Goal: Communication & Community: Answer question/provide support

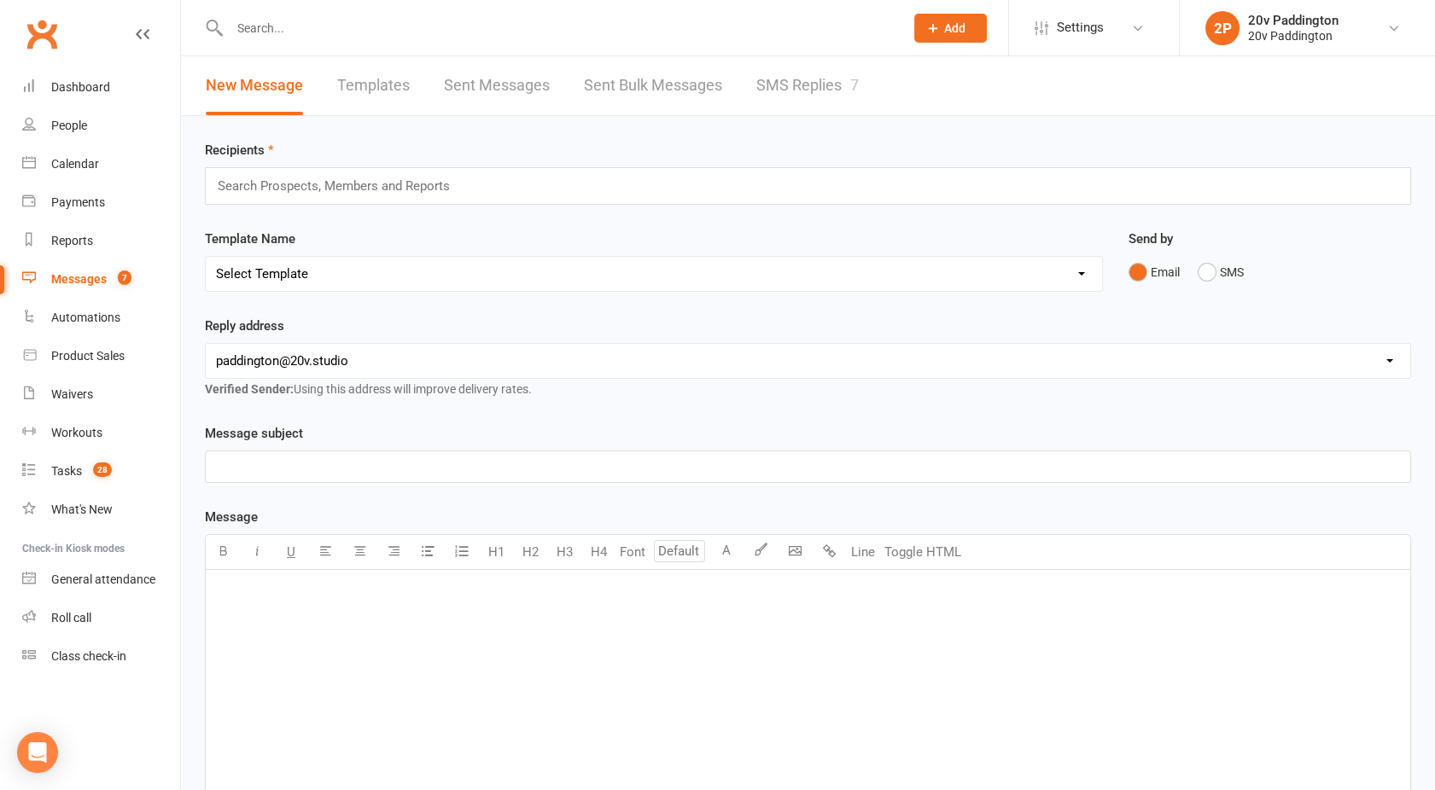
click at [784, 99] on link "SMS Replies 7" at bounding box center [807, 85] width 102 height 59
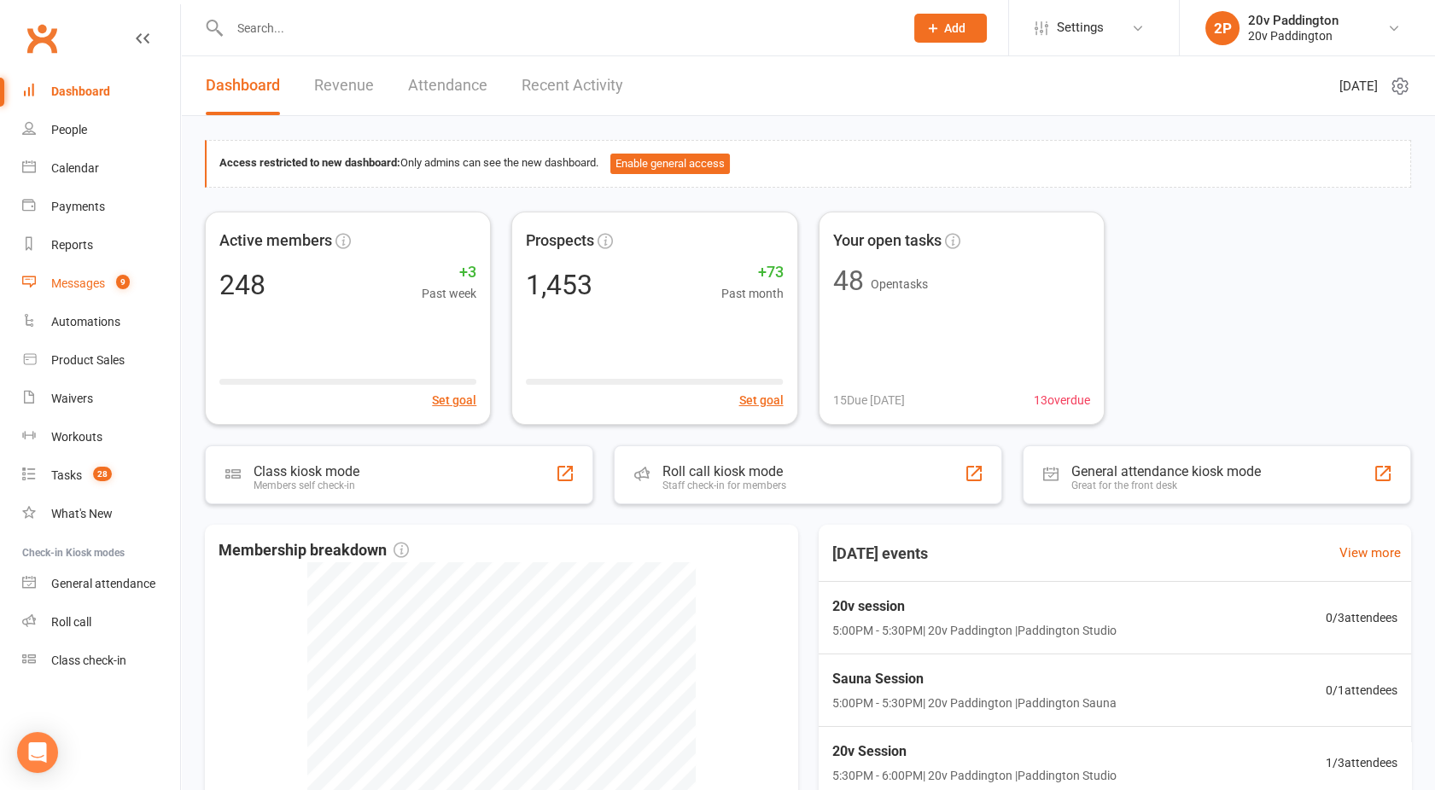
click at [108, 287] on link "Messages 9" at bounding box center [101, 284] width 158 height 38
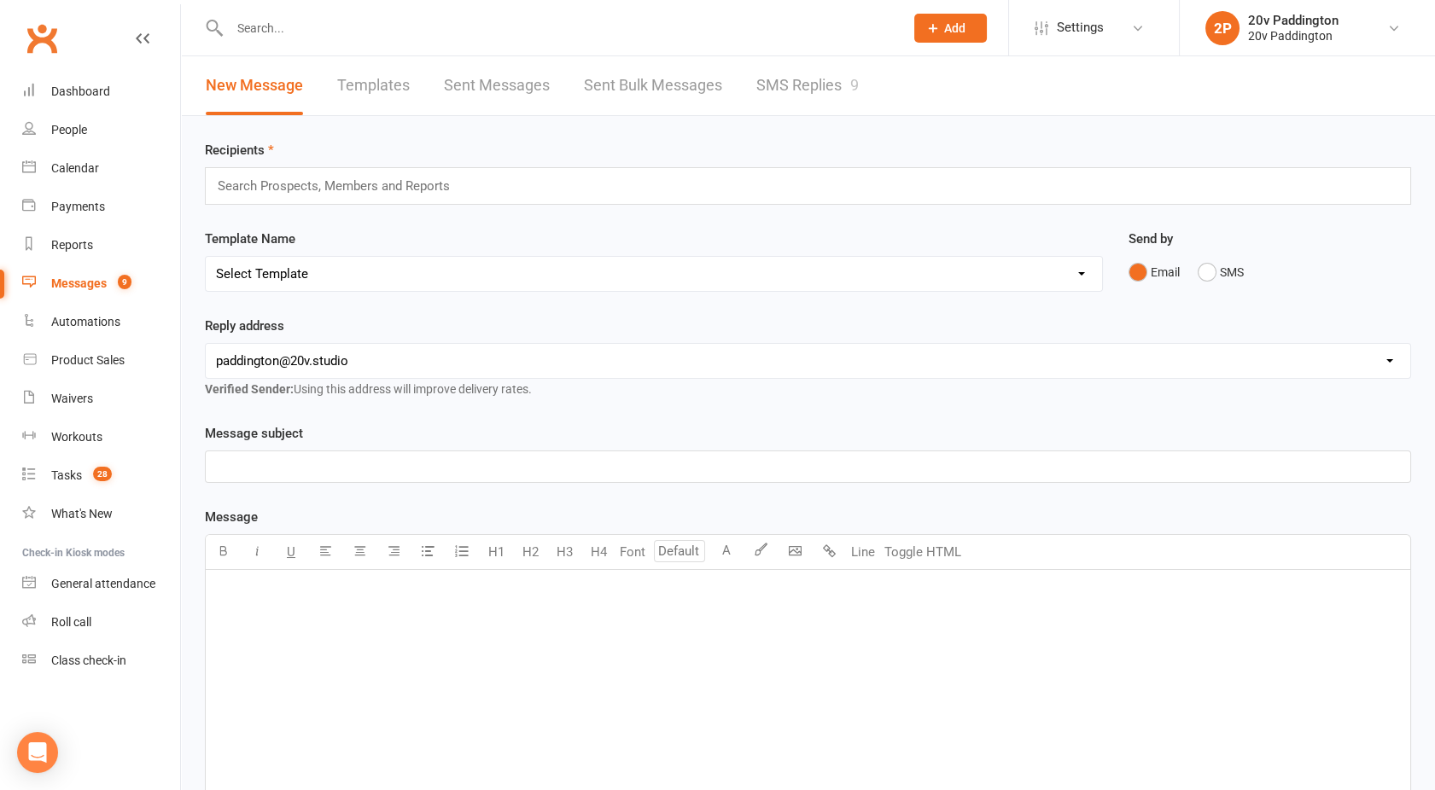
click at [794, 73] on link "SMS Replies 9" at bounding box center [807, 85] width 102 height 59
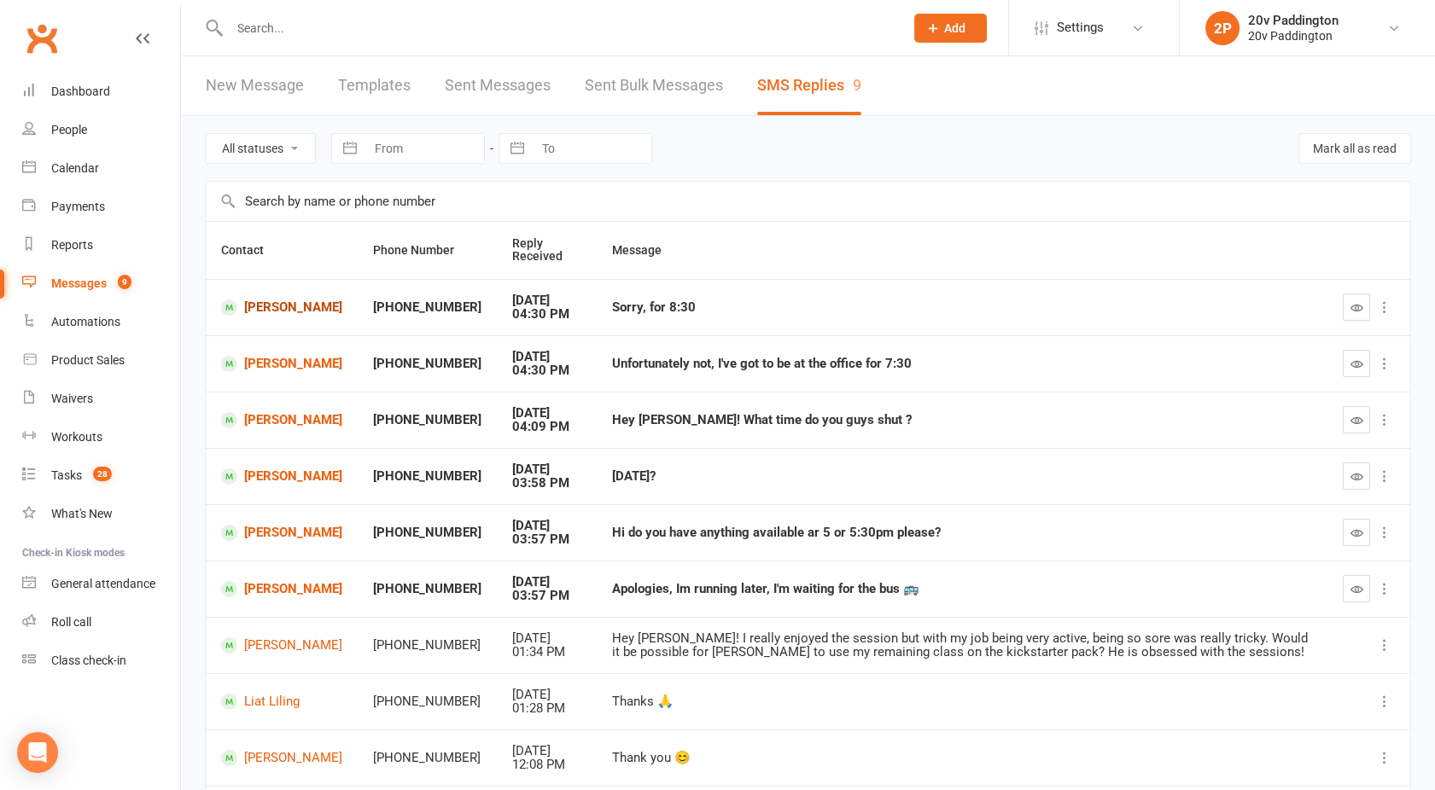
click at [271, 313] on link "[PERSON_NAME]" at bounding box center [281, 308] width 121 height 16
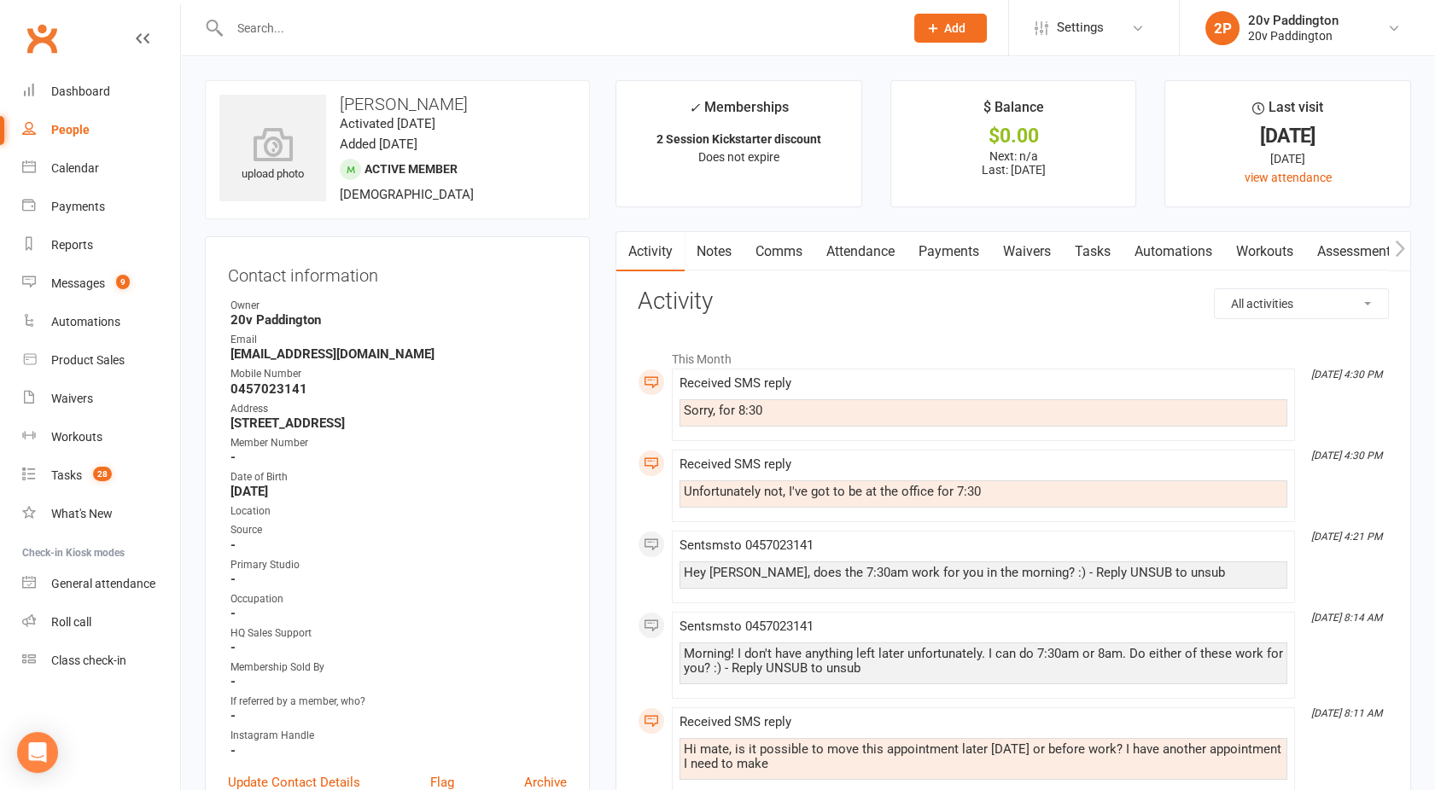
click at [785, 249] on link "Comms" at bounding box center [778, 251] width 71 height 39
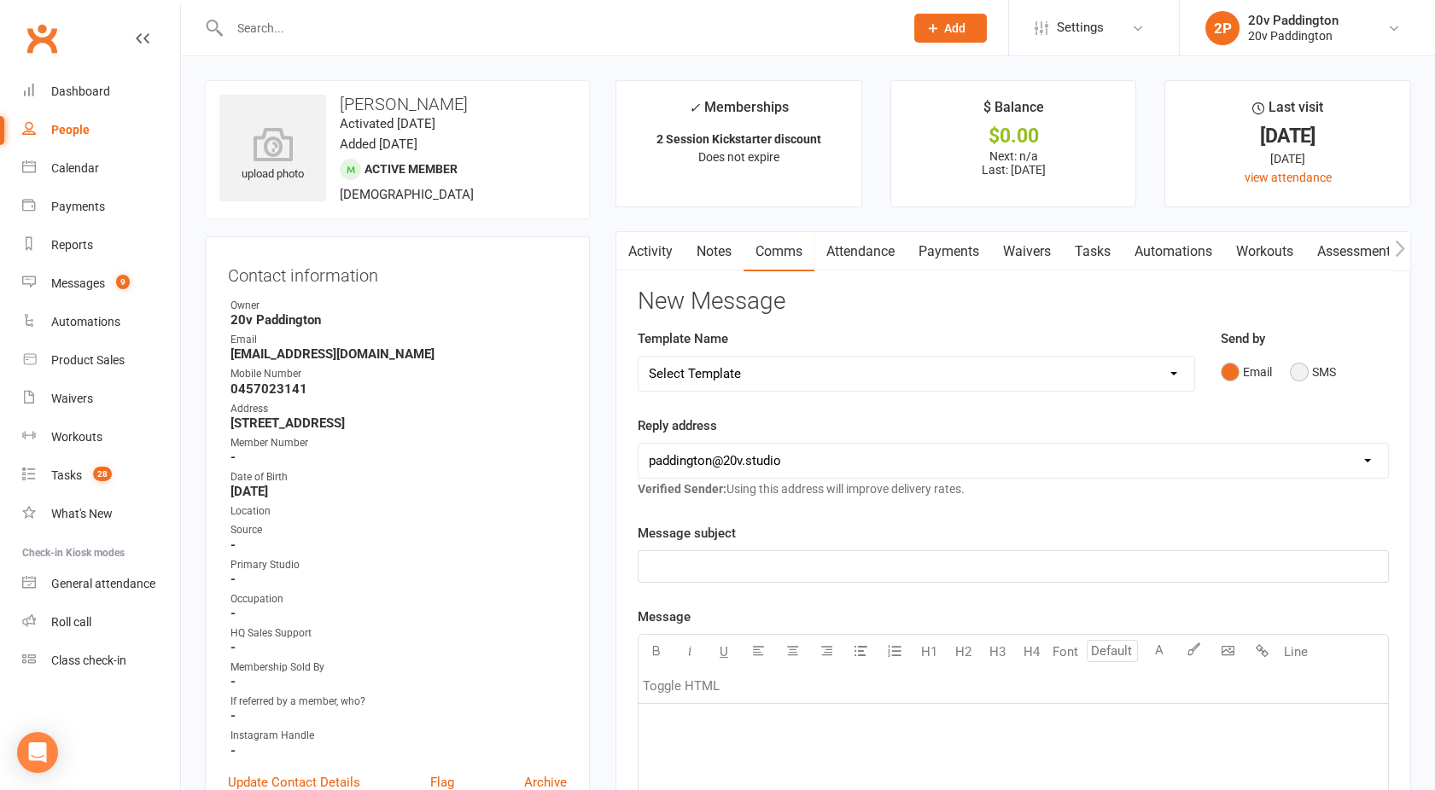
click at [1316, 368] on button "SMS" at bounding box center [1312, 372] width 46 height 32
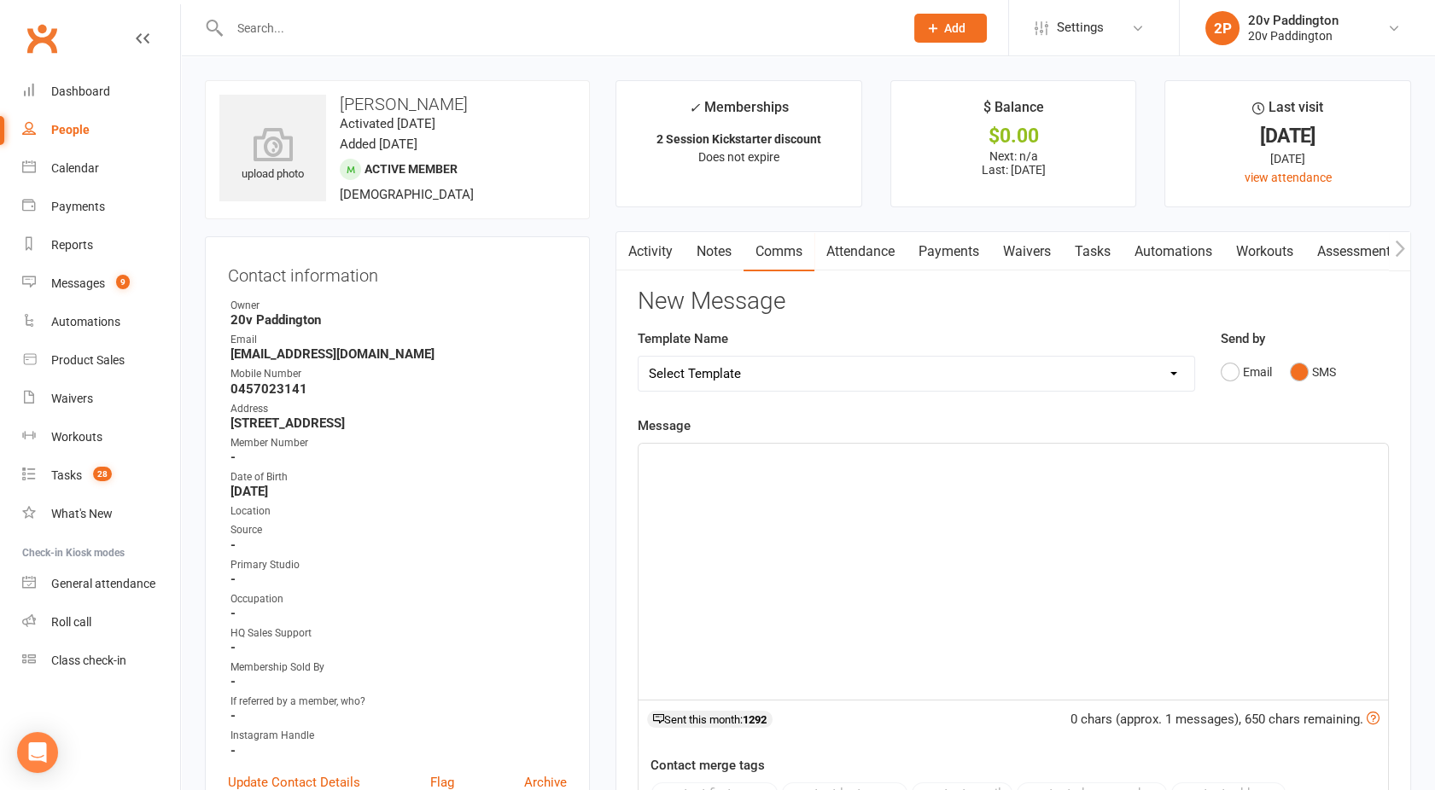
click at [954, 502] on div "﻿" at bounding box center [1012, 572] width 749 height 256
click at [1162, 461] on p "Does the 6pm work okay then? otherwise we could start at 7:15 and you'll be out…" at bounding box center [1013, 459] width 729 height 20
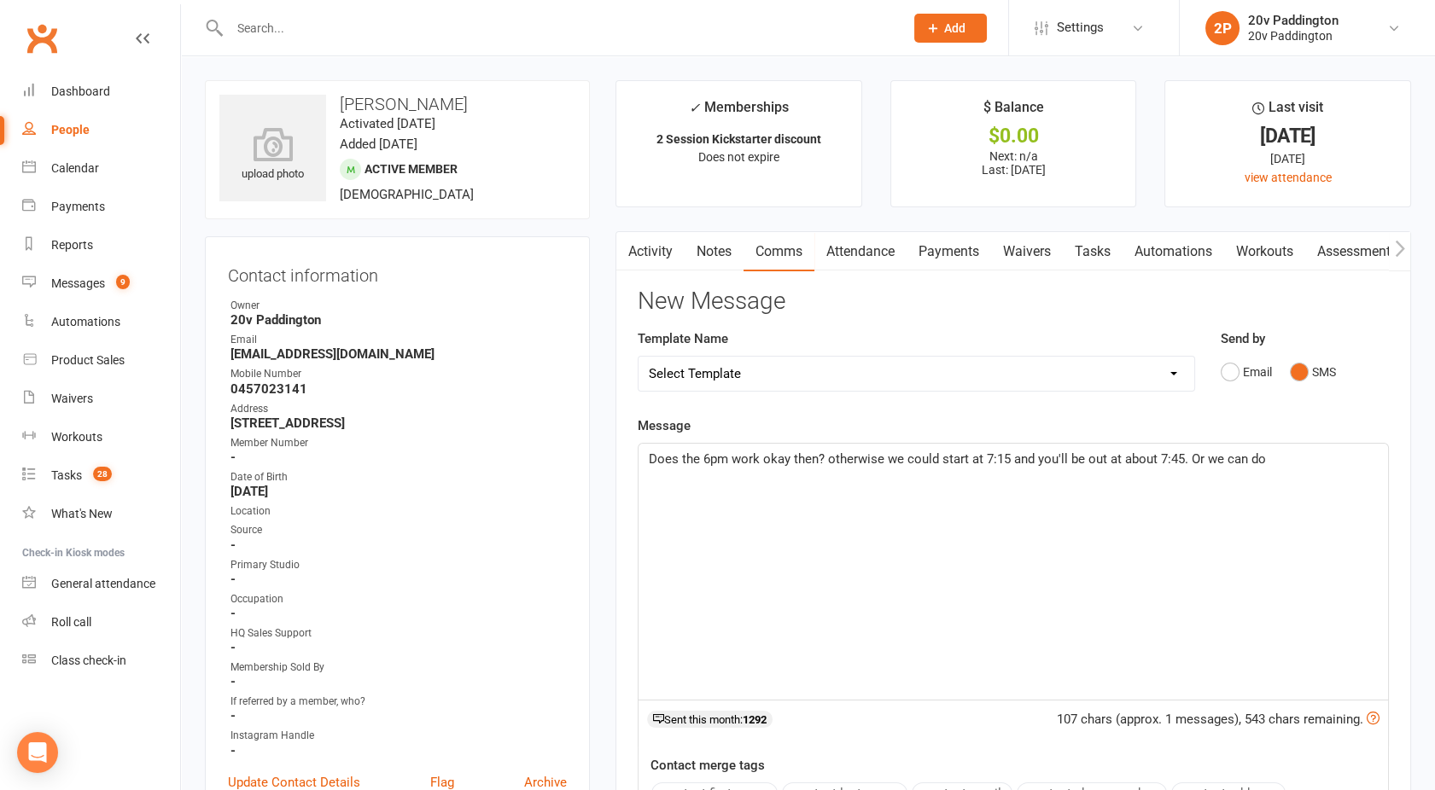
drag, startPoint x: 1318, startPoint y: 468, endPoint x: 499, endPoint y: 474, distance: 818.4
copy span "Does the 6pm work okay then? otherwise we could start at 7:15 and you'll be out…"
click at [77, 172] on div "Calendar" at bounding box center [75, 168] width 48 height 14
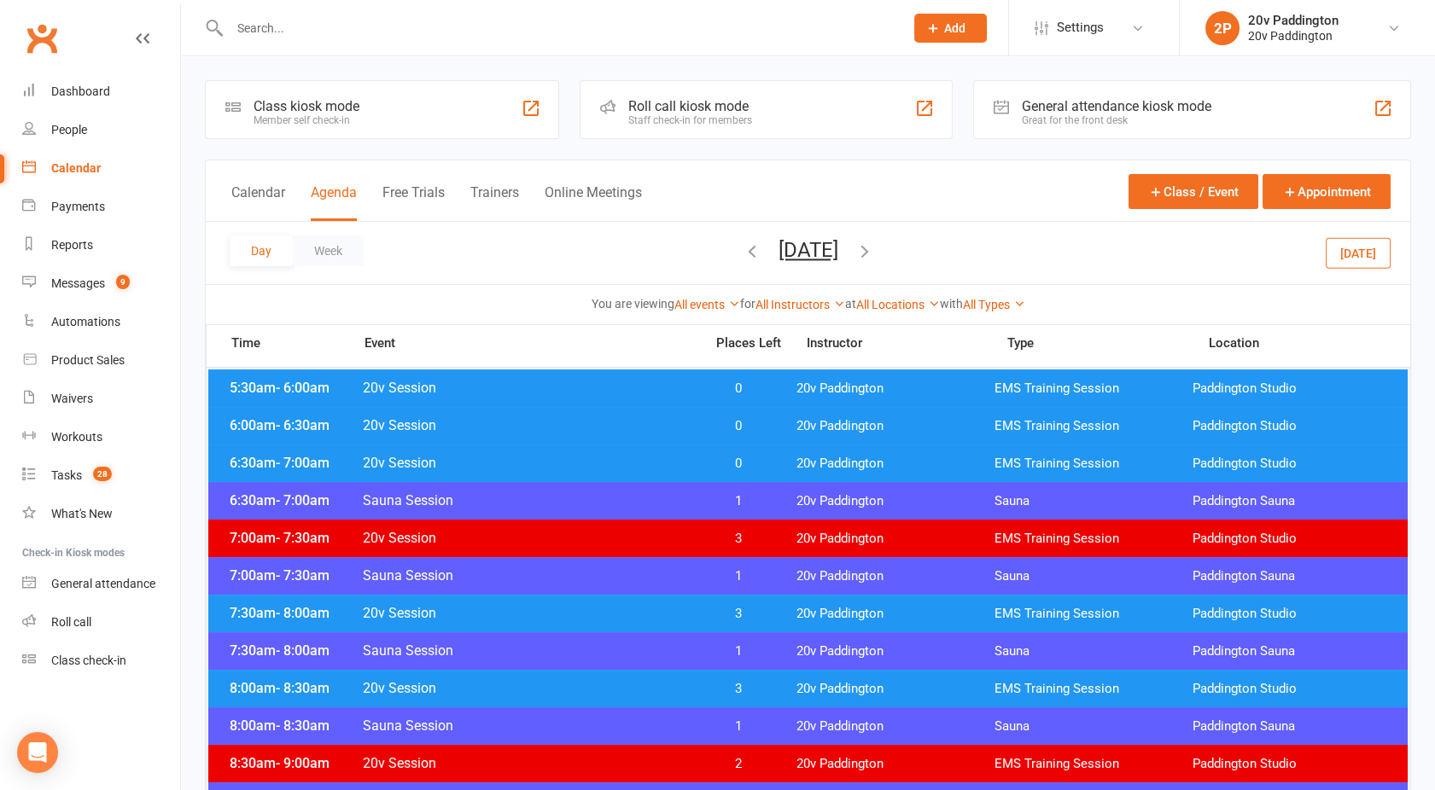
click at [806, 250] on button "[DATE]" at bounding box center [808, 250] width 60 height 24
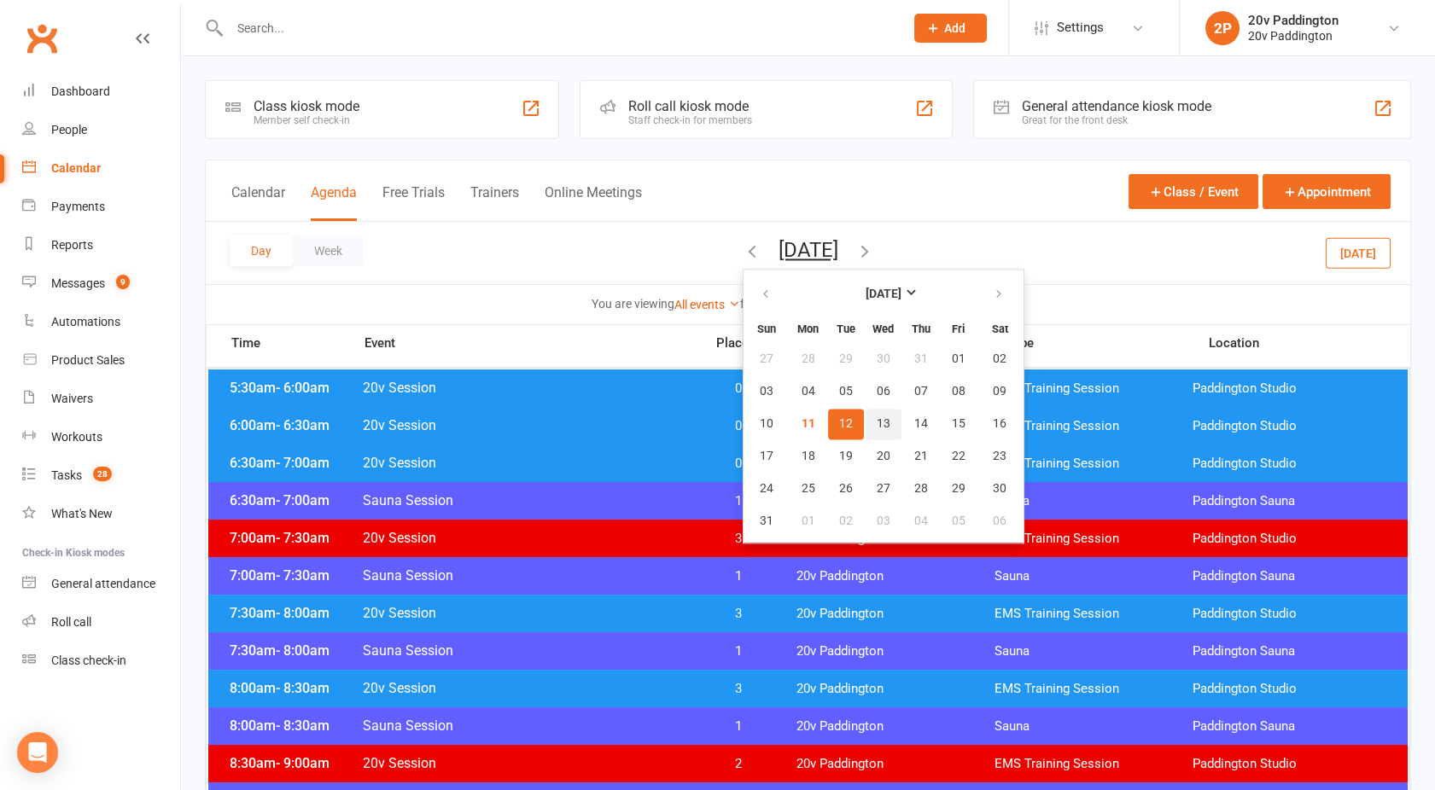
click at [876, 427] on span "13" at bounding box center [883, 424] width 14 height 14
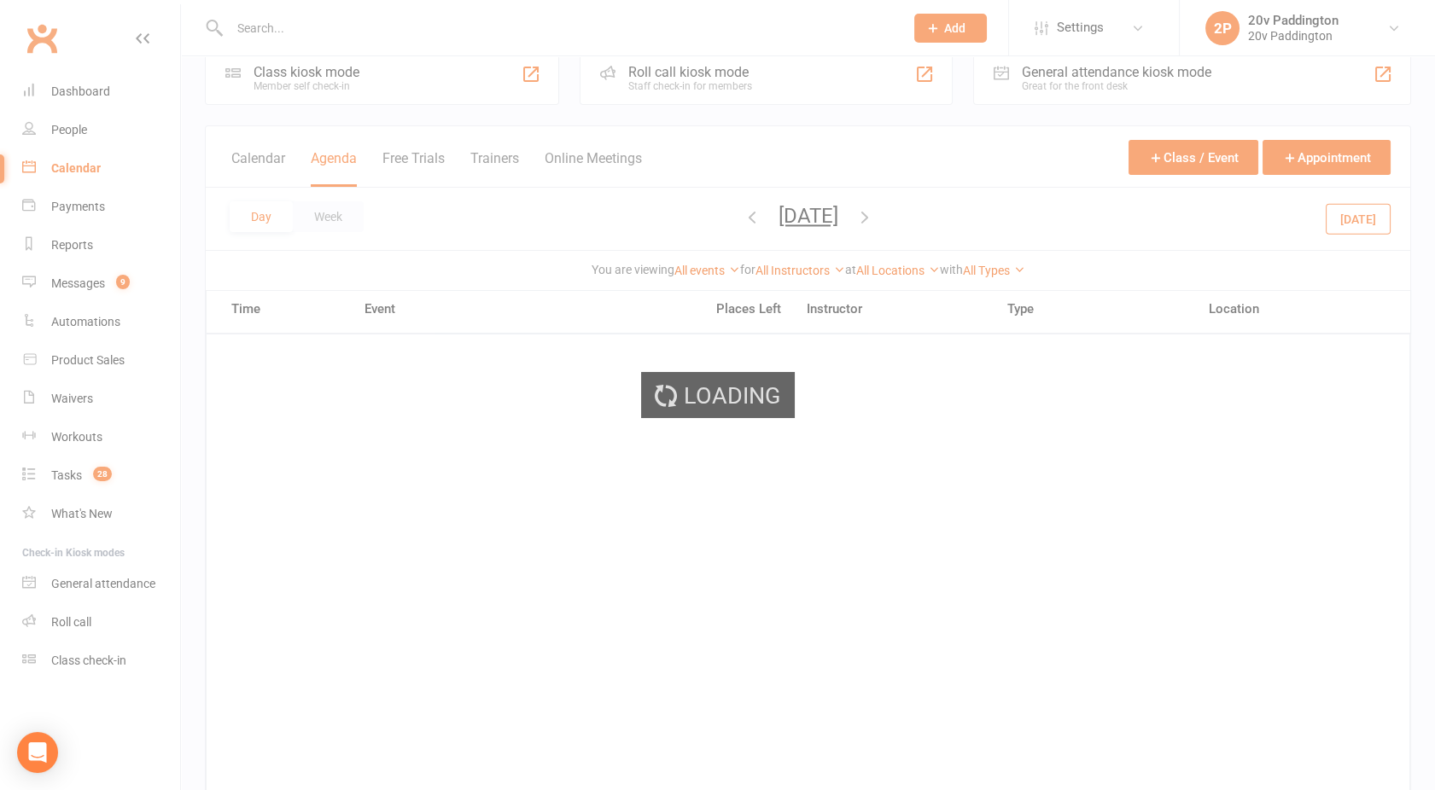
scroll to position [36, 0]
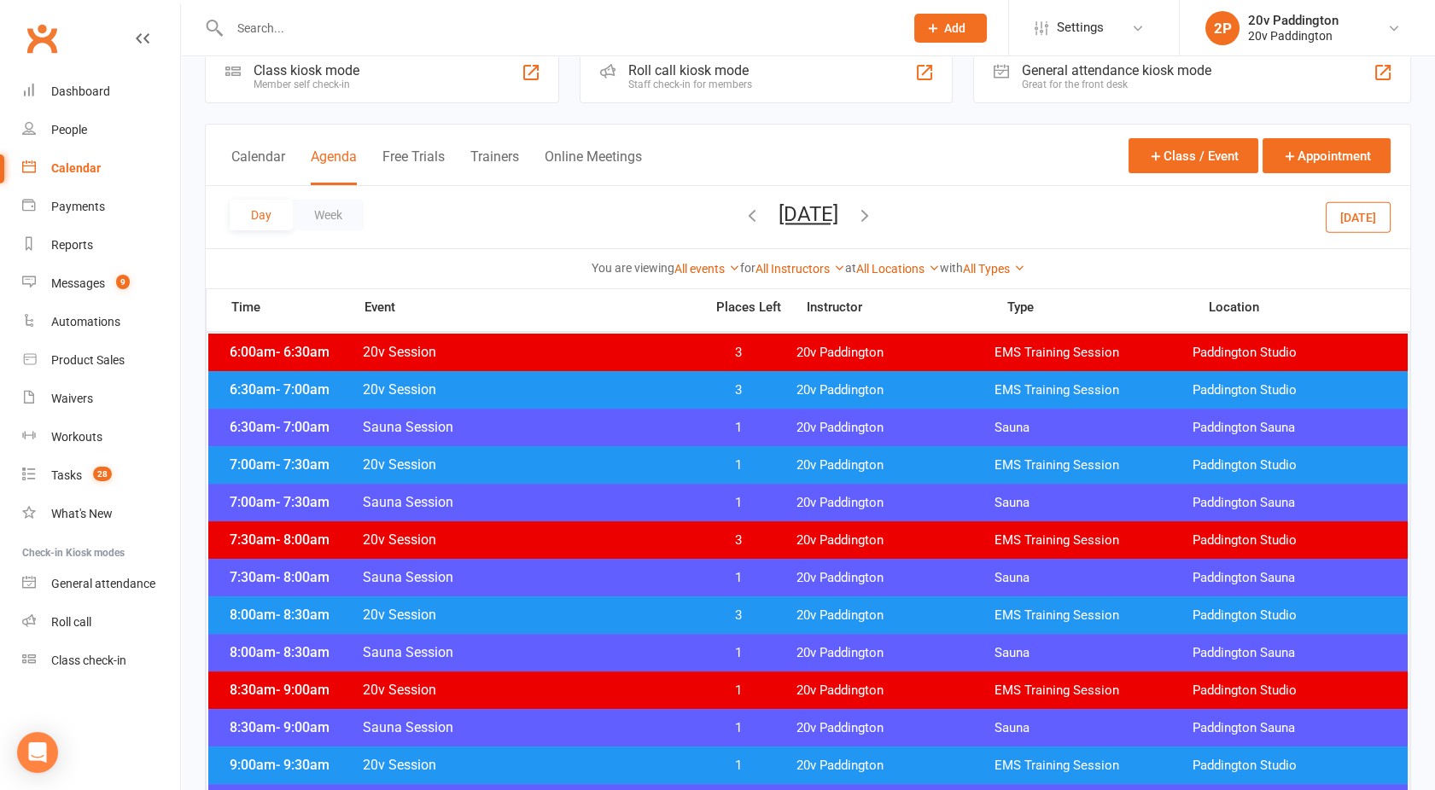
click at [682, 454] on div "7:00am - 7:30am 20v Session 1 20v Paddington EMS Training Session [GEOGRAPHIC_D…" at bounding box center [807, 465] width 1199 height 38
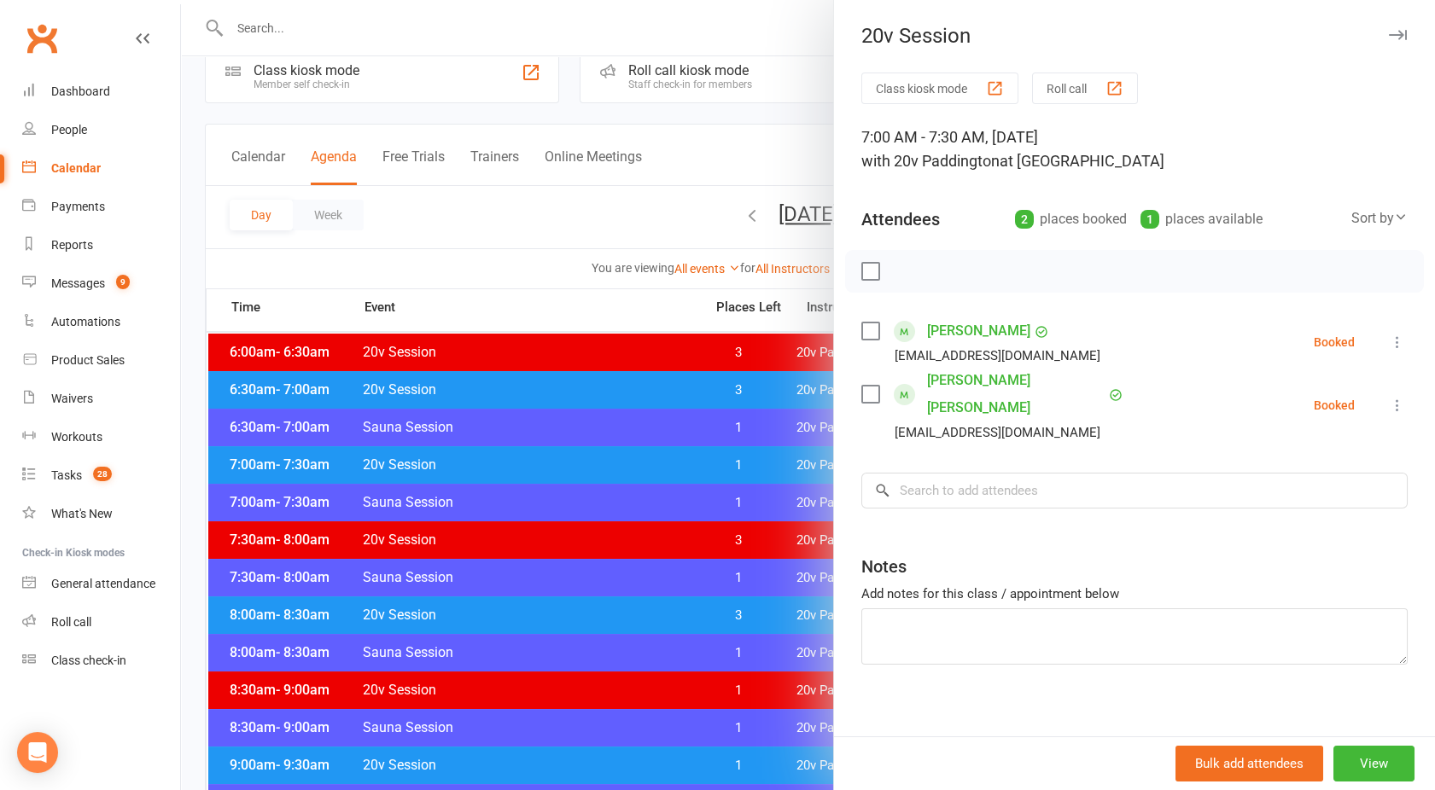
click at [668, 459] on div at bounding box center [808, 395] width 1254 height 790
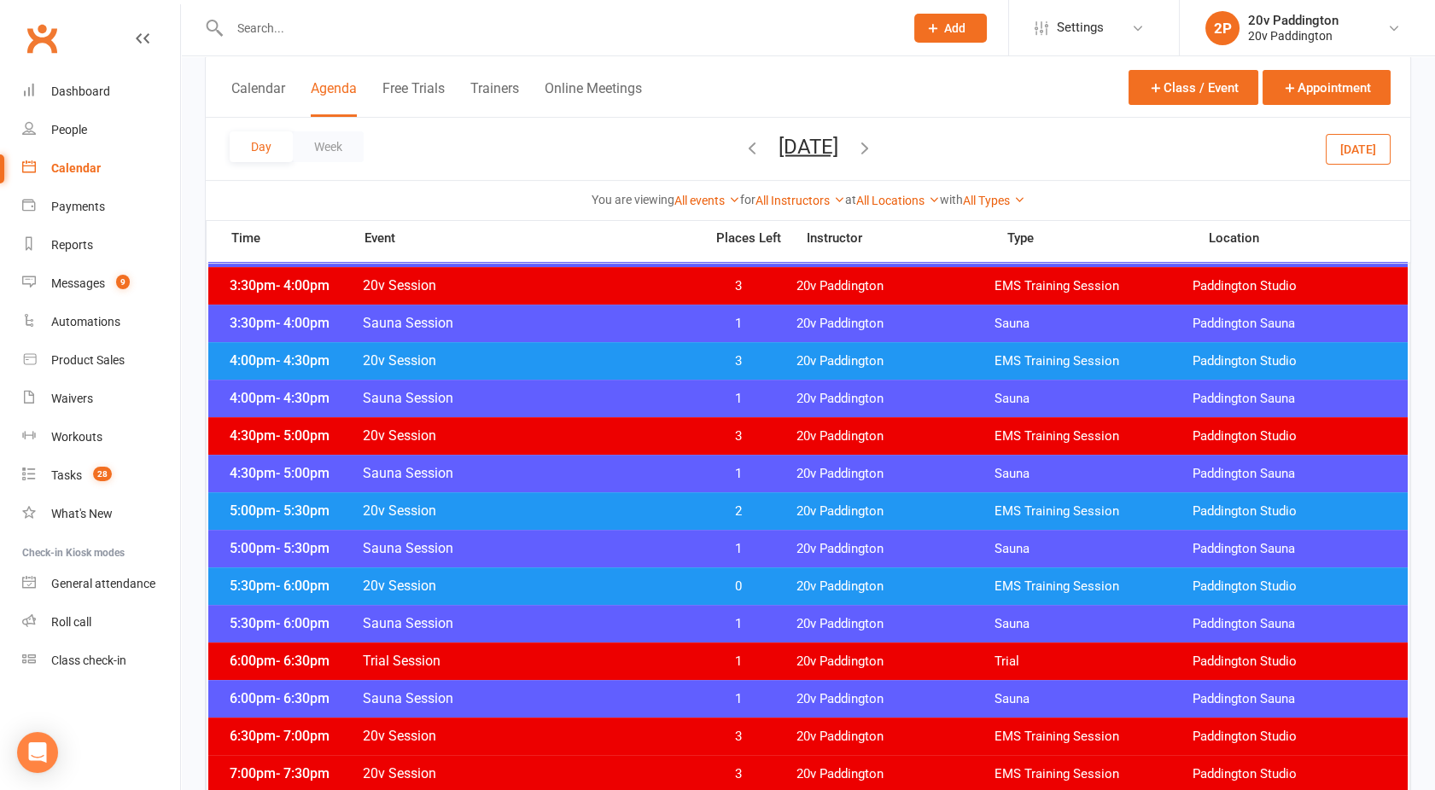
scroll to position [1302, 0]
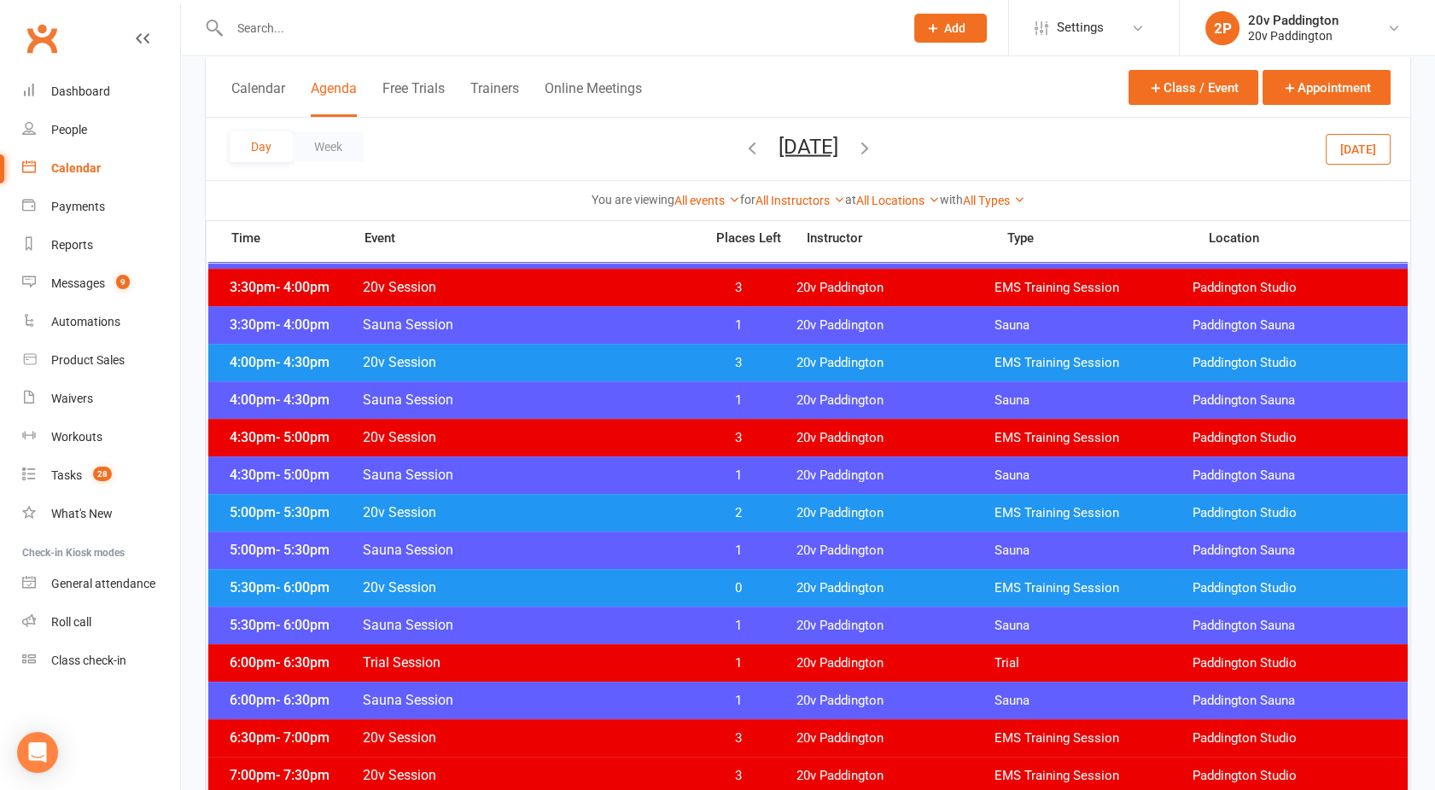
click at [582, 504] on span "20v Session" at bounding box center [528, 512] width 332 height 16
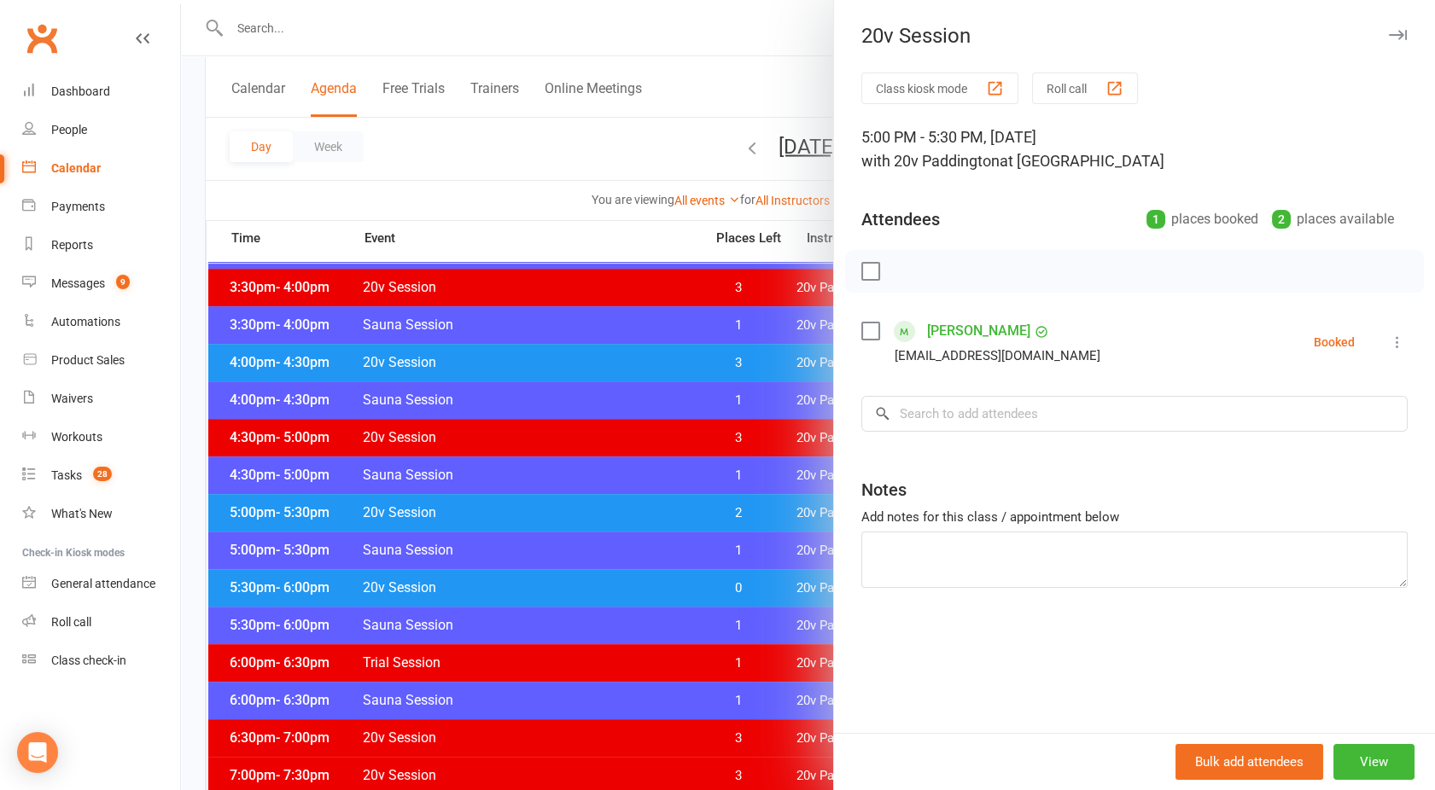
click at [582, 503] on div at bounding box center [808, 395] width 1254 height 790
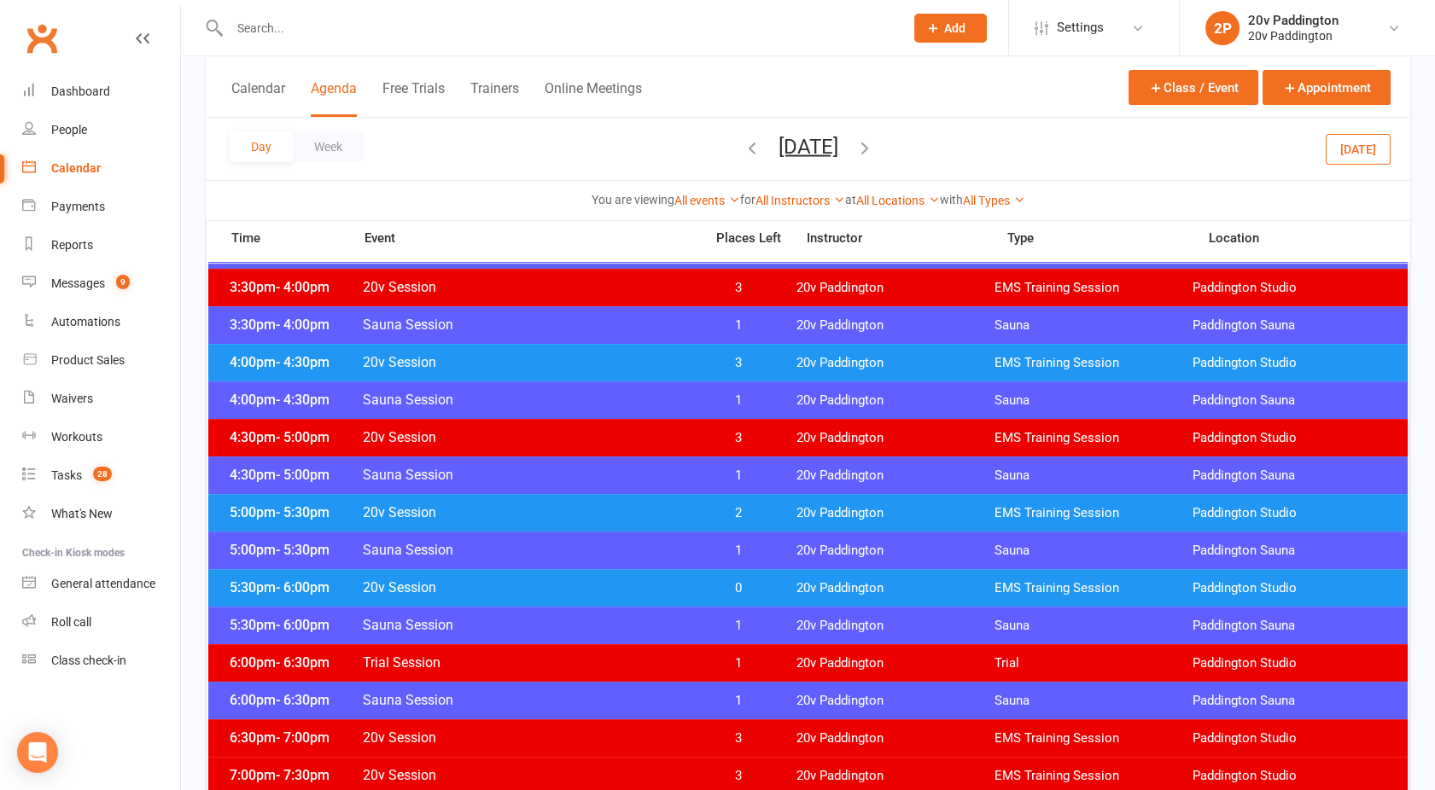
click at [575, 510] on span "20v Session" at bounding box center [528, 512] width 332 height 16
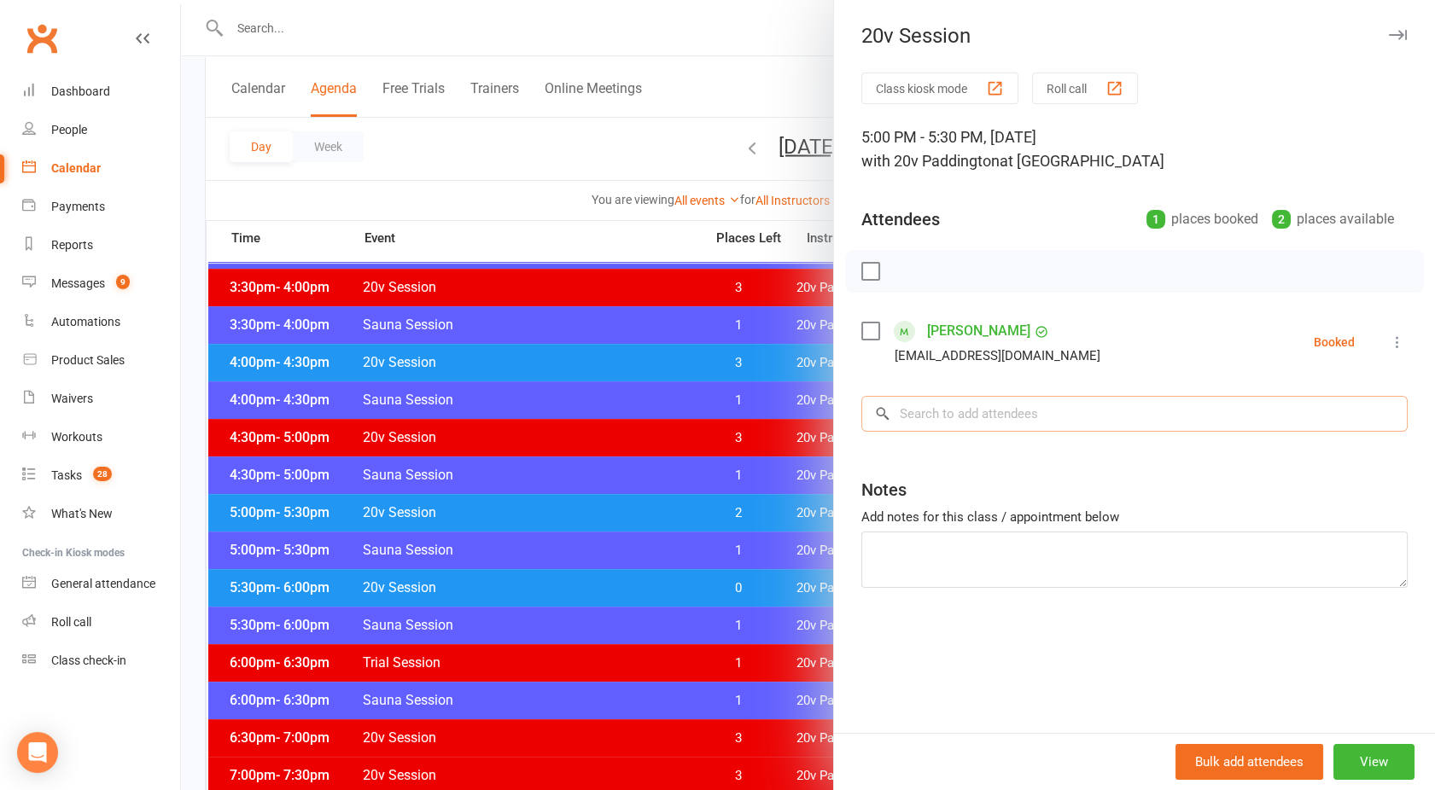
click at [976, 428] on input "search" at bounding box center [1134, 414] width 546 height 36
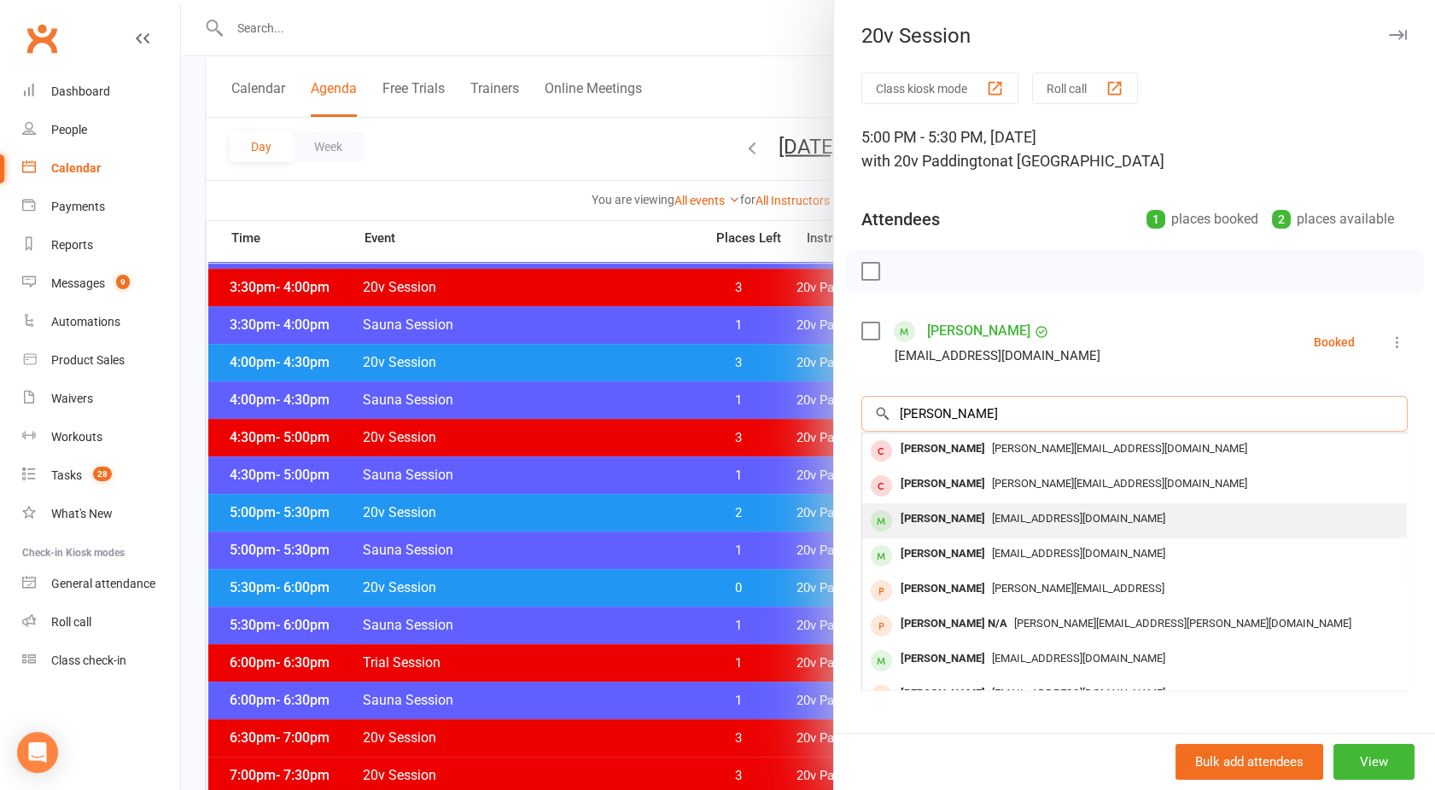
type input "[PERSON_NAME]"
click at [964, 523] on div "[PERSON_NAME]" at bounding box center [942, 519] width 98 height 25
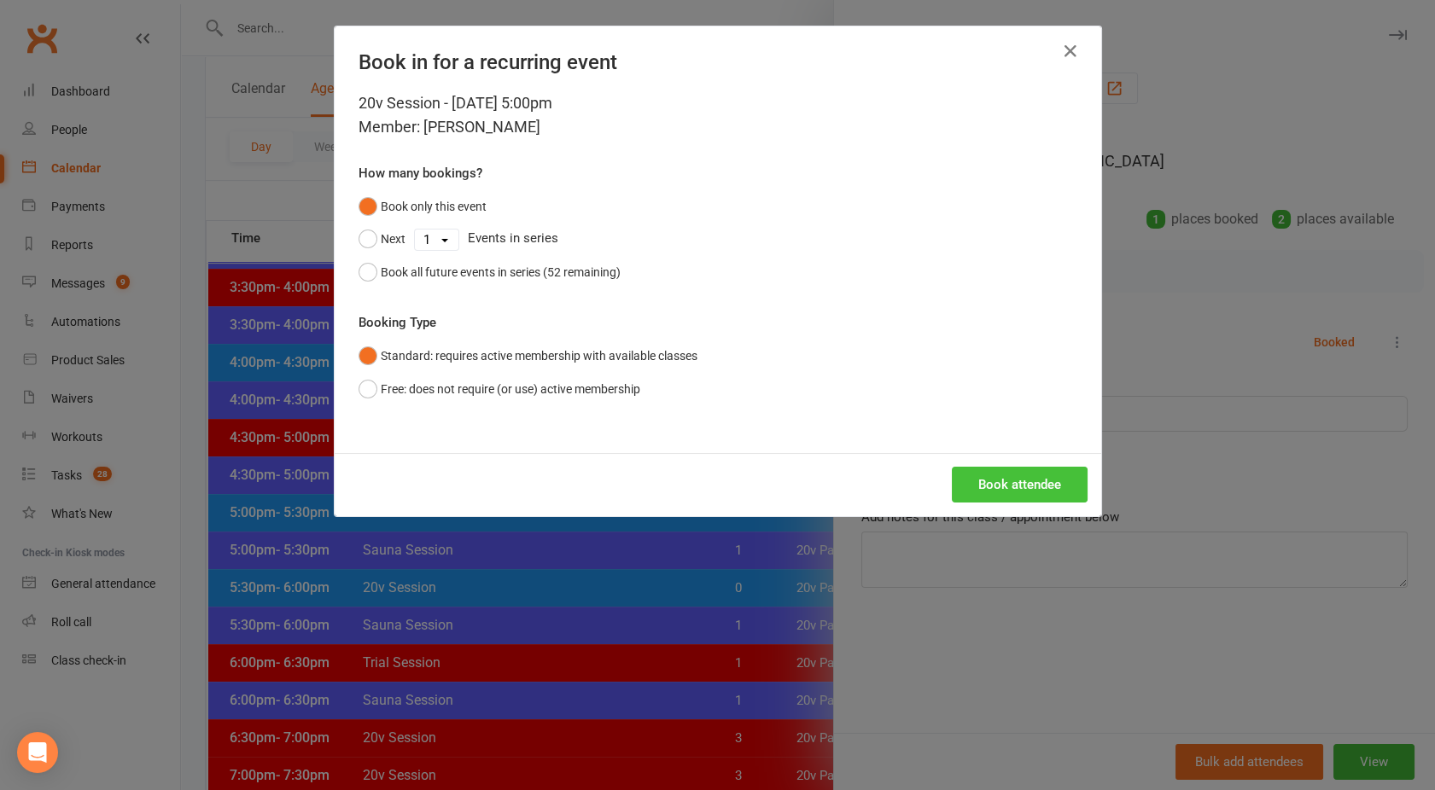
click at [1000, 493] on button "Book attendee" at bounding box center [1020, 485] width 136 height 36
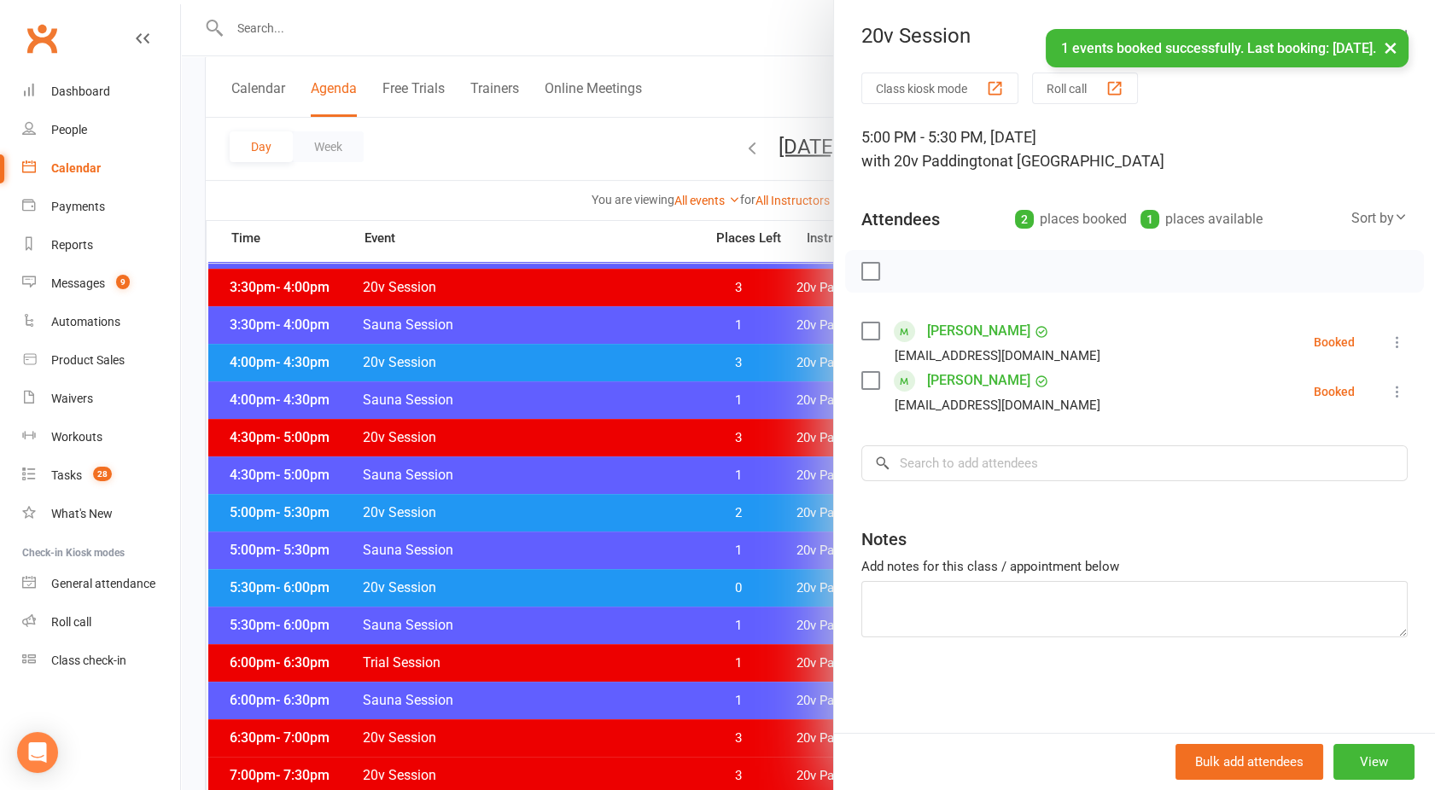
click at [707, 127] on div at bounding box center [808, 395] width 1254 height 790
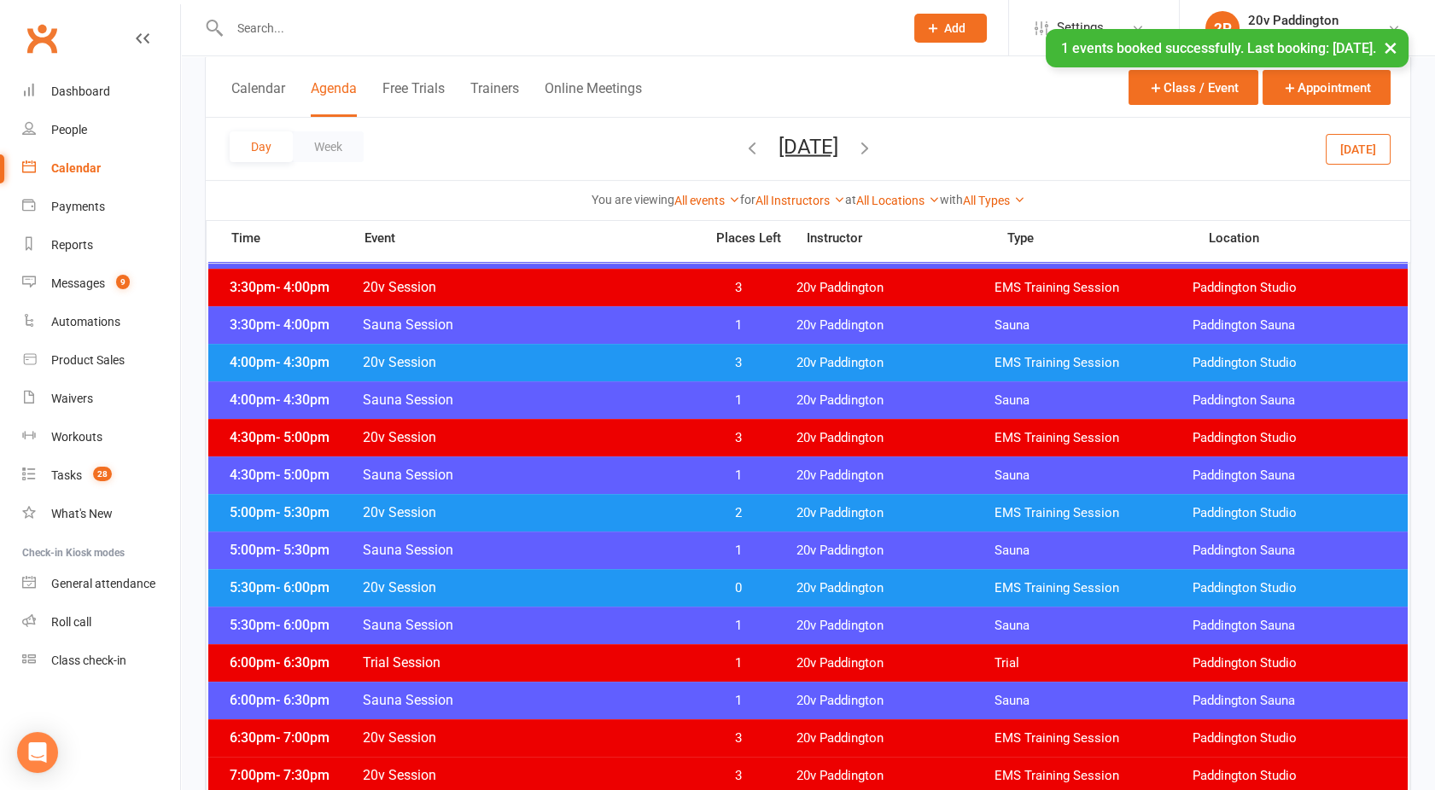
click at [778, 138] on button "[DATE]" at bounding box center [808, 146] width 60 height 24
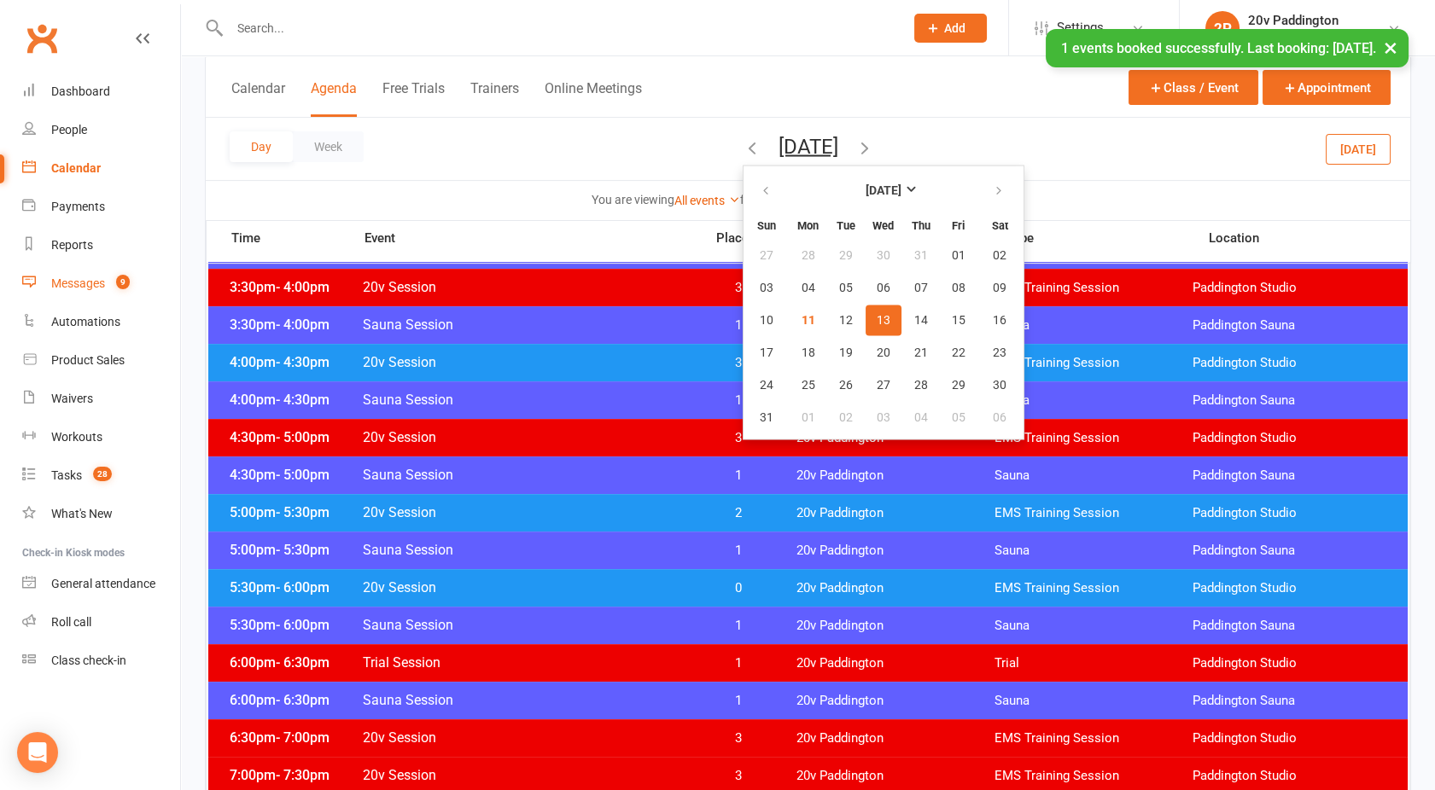
click at [108, 287] on link "Messages 9" at bounding box center [101, 284] width 158 height 38
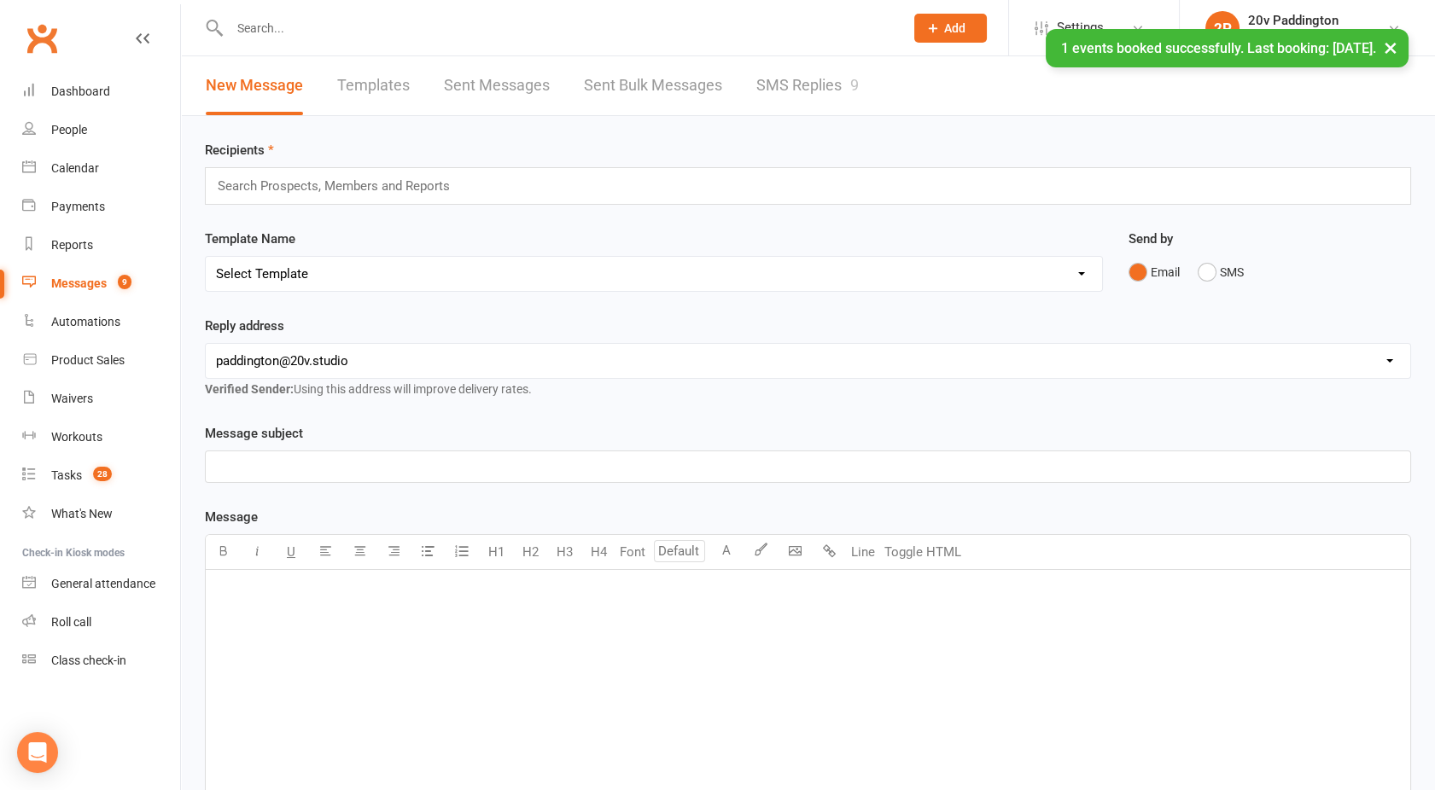
click at [850, 69] on link "SMS Replies 9" at bounding box center [807, 85] width 102 height 59
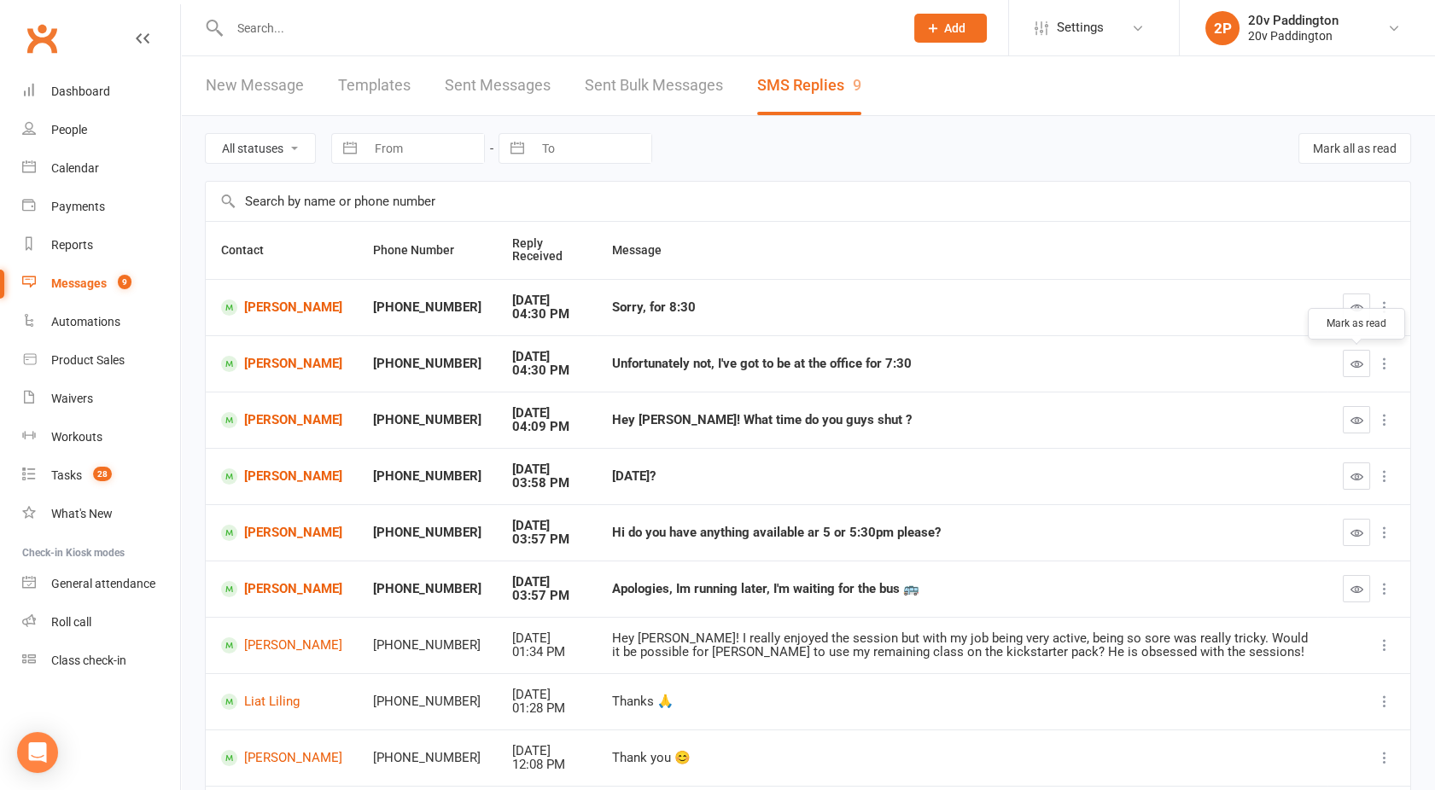
click at [1354, 358] on icon "button" at bounding box center [1356, 364] width 13 height 13
click at [1359, 308] on icon "button" at bounding box center [1356, 307] width 13 height 13
click at [263, 300] on link "[PERSON_NAME]" at bounding box center [281, 308] width 121 height 16
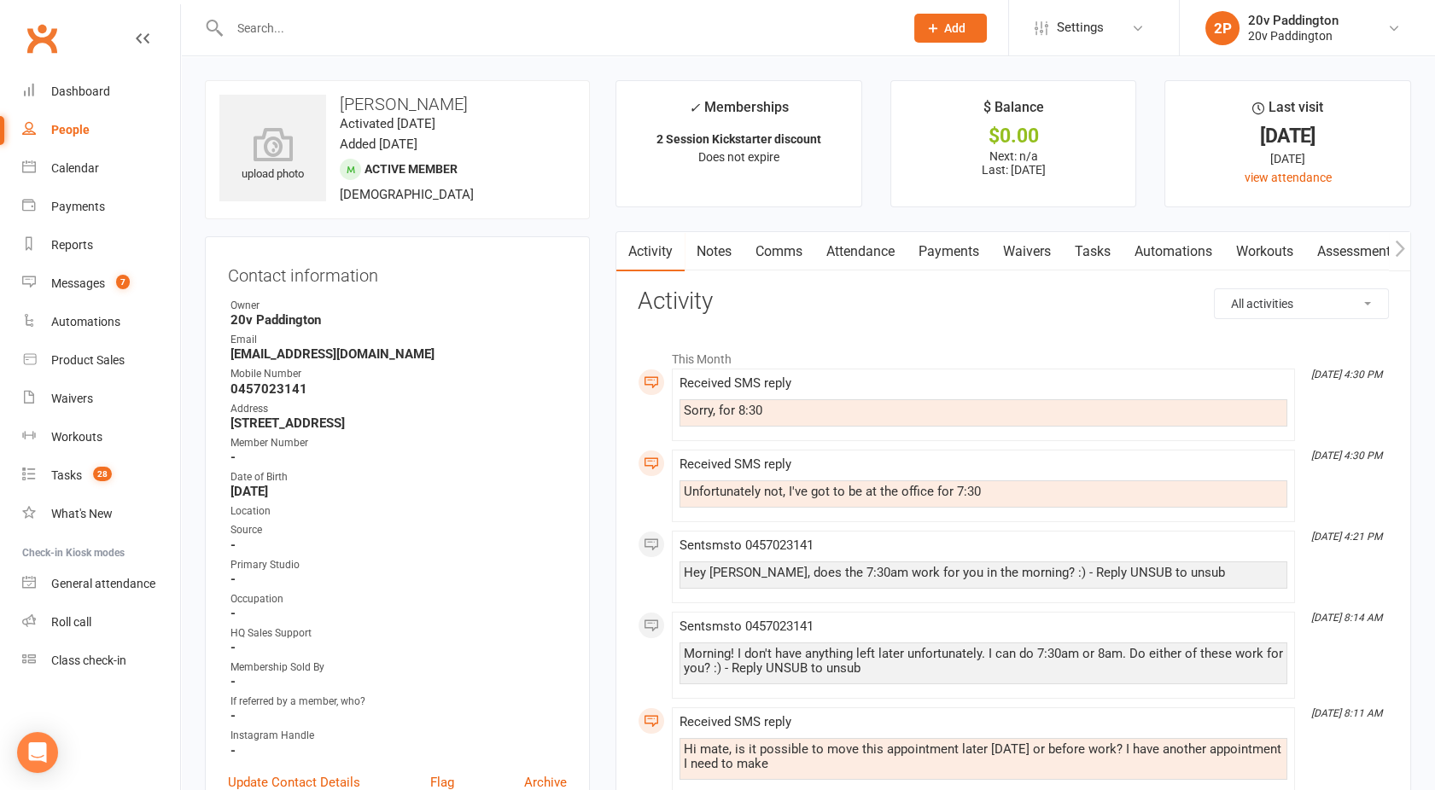
click at [770, 256] on link "Comms" at bounding box center [778, 251] width 71 height 39
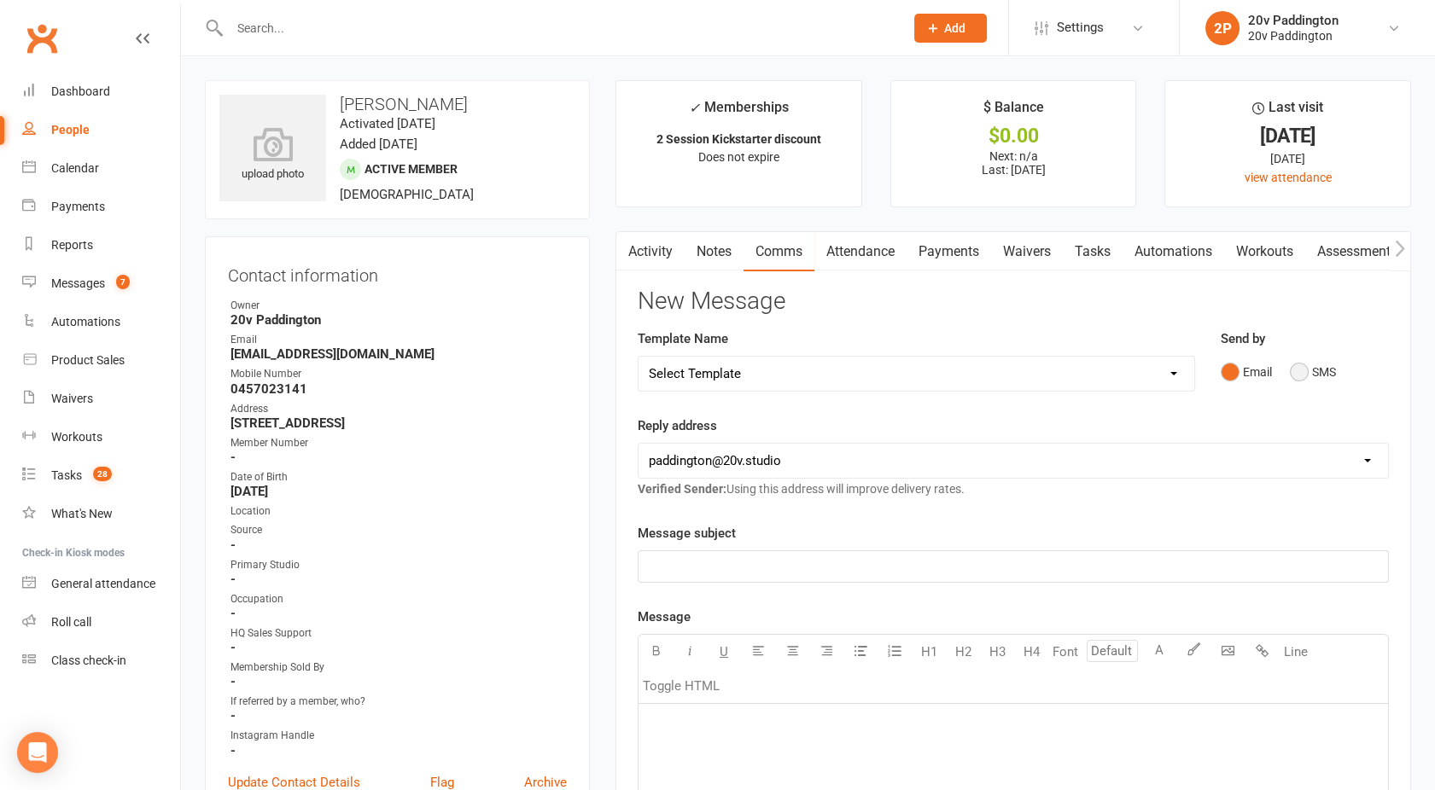
click at [1310, 365] on button "SMS" at bounding box center [1312, 372] width 46 height 32
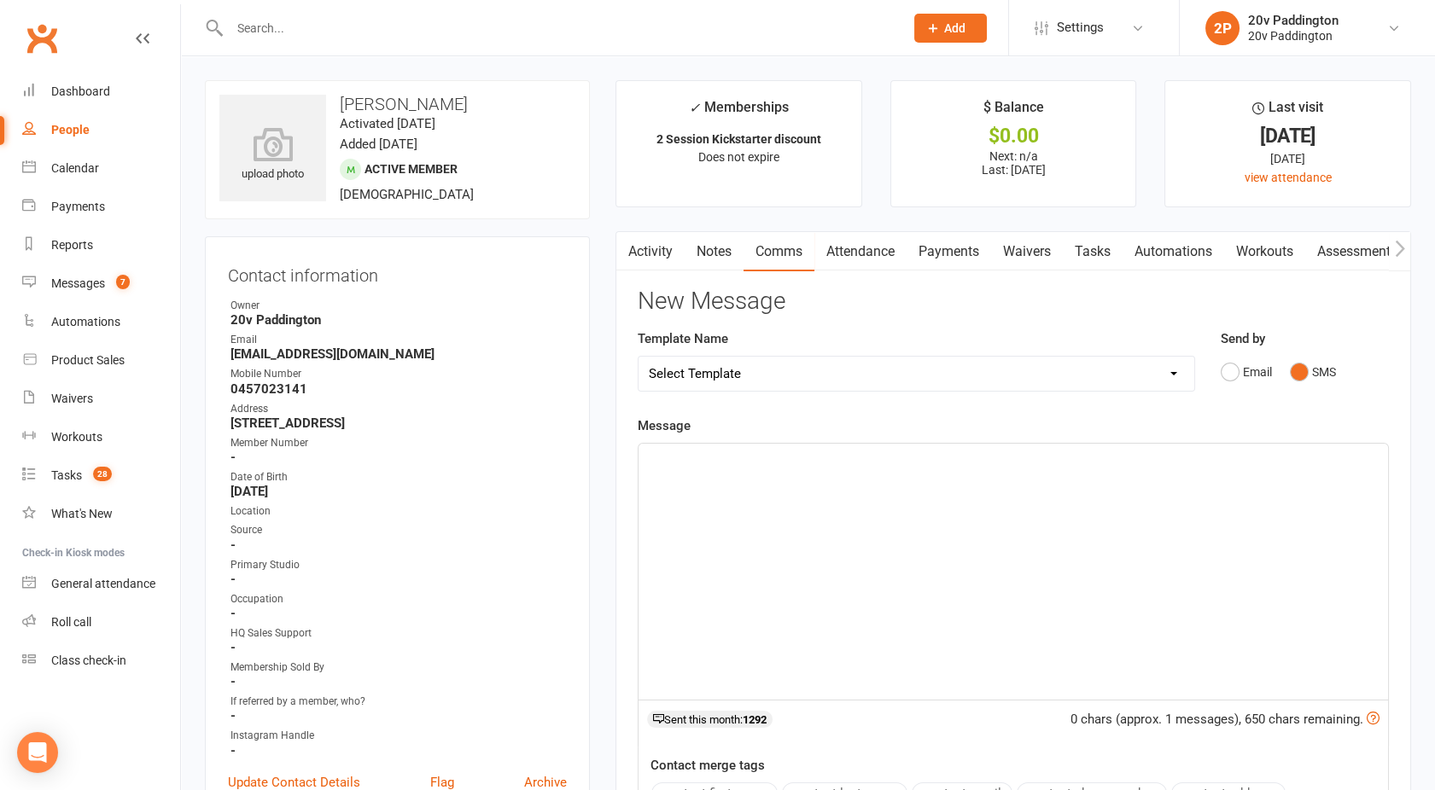
click at [800, 517] on div "﻿" at bounding box center [1012, 572] width 749 height 256
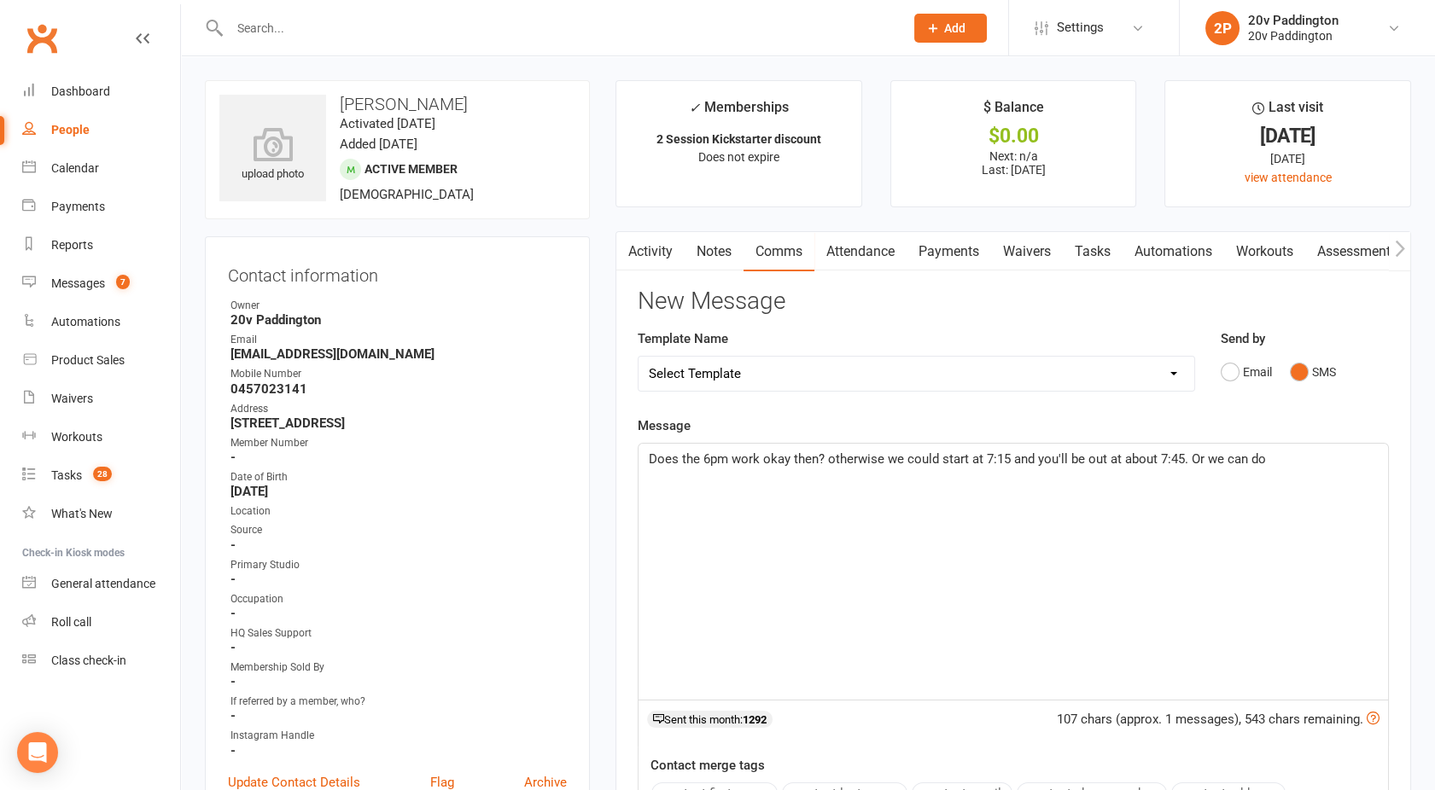
click at [815, 458] on span "Does the 6pm work okay then? otherwise we could start at 7:15 and you'll be out…" at bounding box center [957, 458] width 617 height 15
click at [858, 458] on span "Does the 6pm work okay [DATE]? otherwise we could start at 7:15 and you'll be o…" at bounding box center [964, 458] width 631 height 15
click at [1038, 457] on span "Does the 6pm work okay [DATE]? Otherwise we could start at 7:15 and you'll be o…" at bounding box center [964, 458] width 631 height 15
click at [1000, 457] on span "Does the 6pm work okay [DATE]? Otherwise, we could start at 7:15am and you'll b…" at bounding box center [975, 458] width 652 height 15
click at [1318, 457] on span "Does the 6pm work okay [DATE]? Otherwise, we could do [DATE] at 7:15am and you'…" at bounding box center [990, 458] width 682 height 15
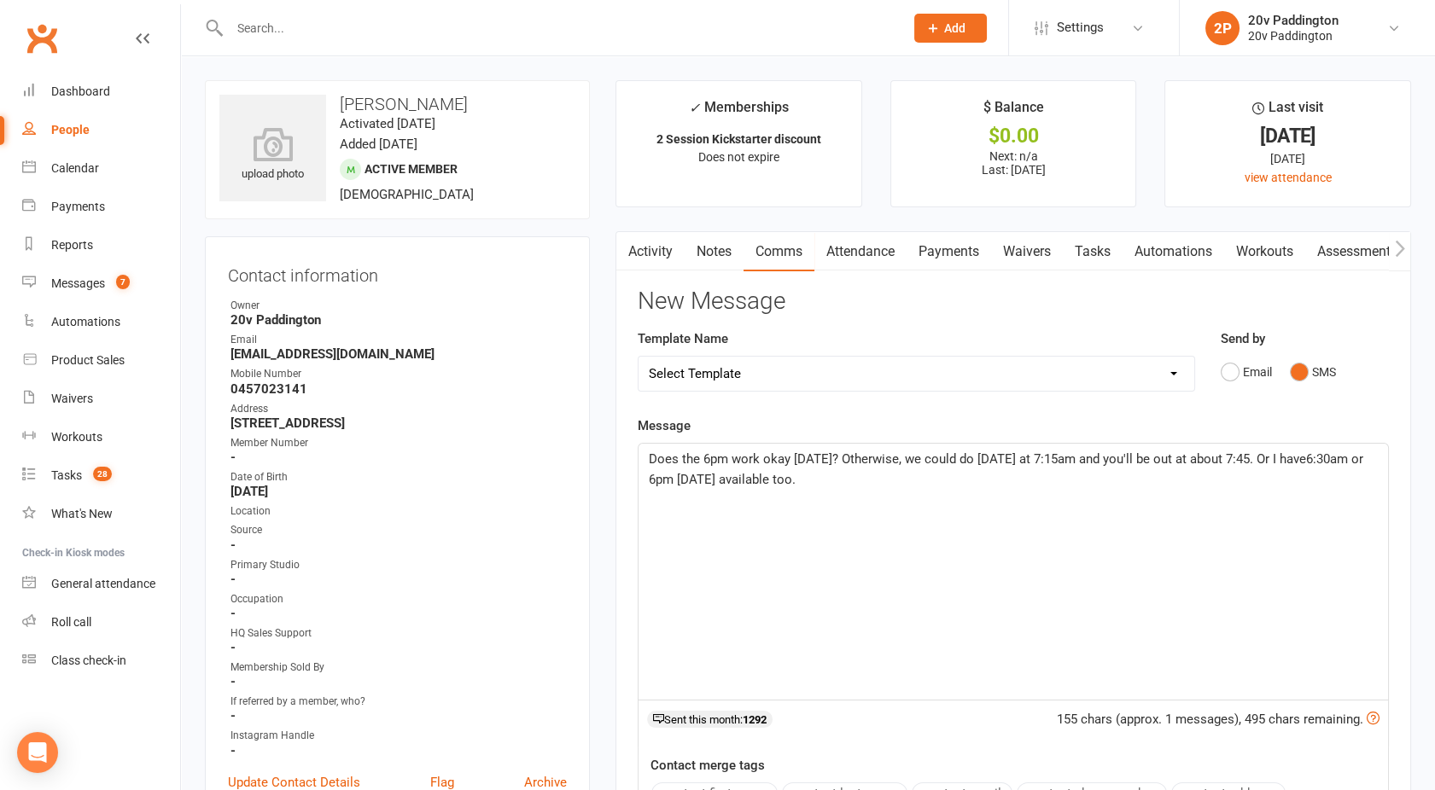
drag, startPoint x: 934, startPoint y: 481, endPoint x: 606, endPoint y: 455, distance: 329.6
click at [606, 455] on main "✓ Memberships 2 Session Kickstarter discount Does not expire $ Balance $0.00 Ne…" at bounding box center [1012, 578] width 821 height 997
copy span "Does the 6pm work okay [DATE]? Otherwise, we could do [DATE] at 7:15am and you'…"
click at [643, 253] on link "Activity" at bounding box center [650, 251] width 68 height 39
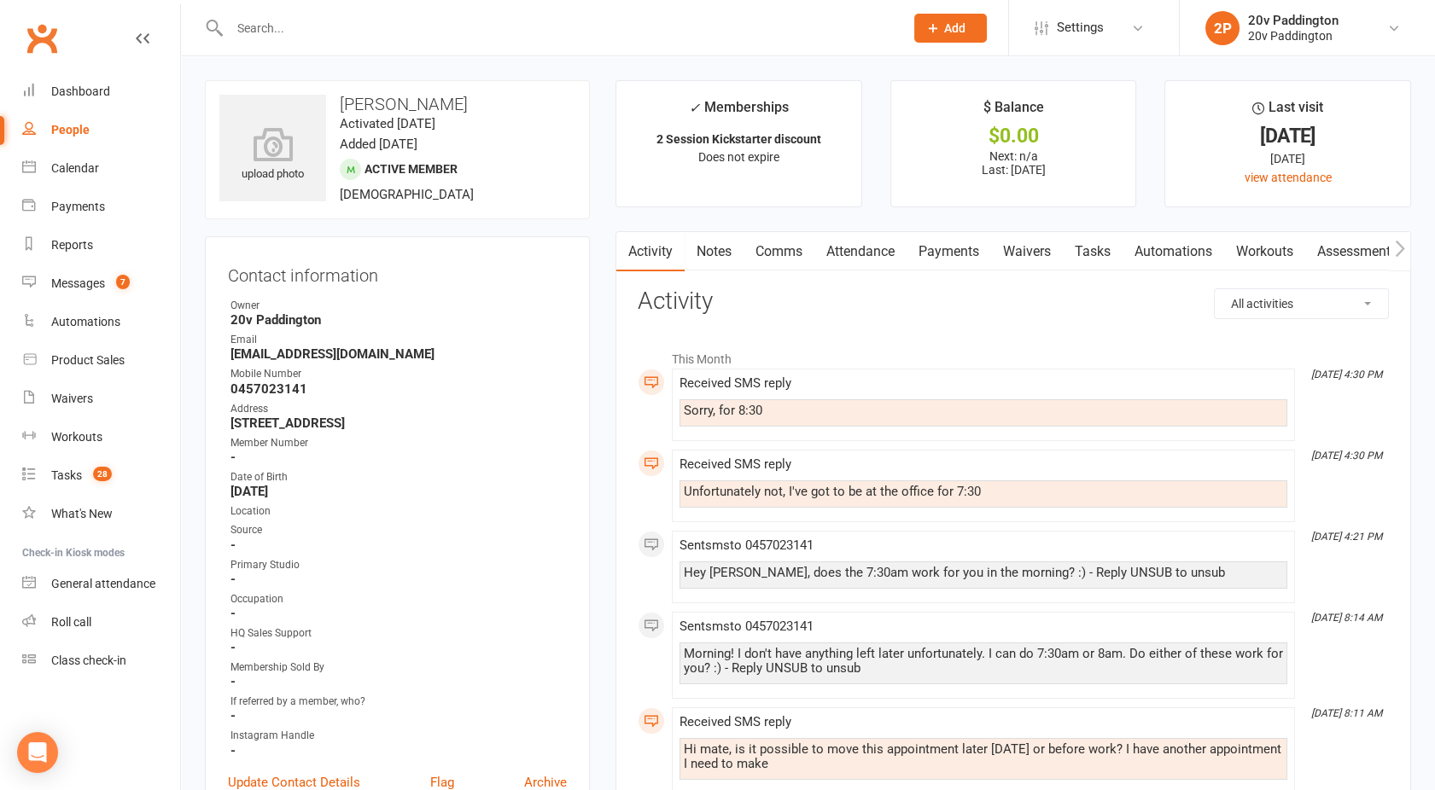
click at [780, 258] on link "Comms" at bounding box center [778, 251] width 71 height 39
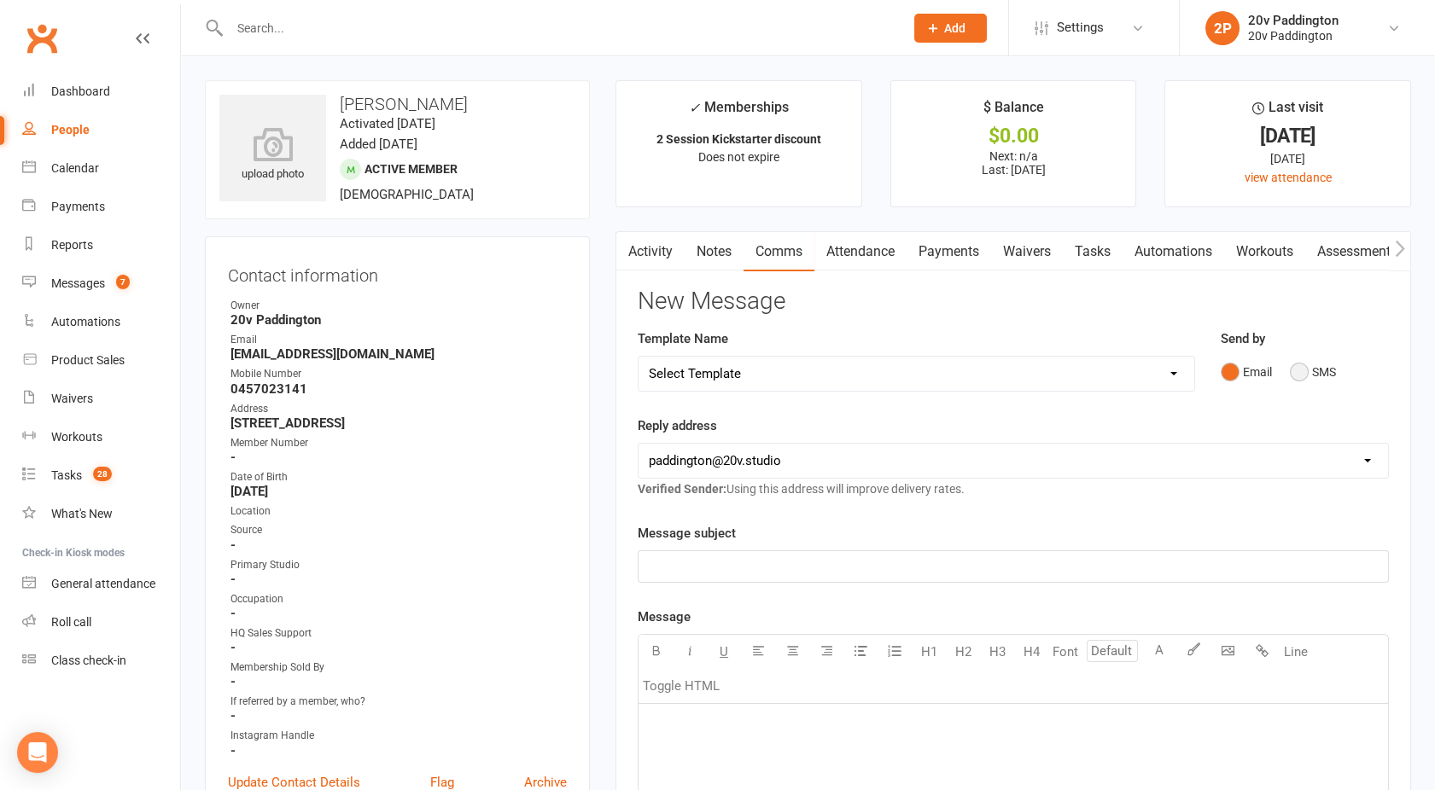
click at [1315, 375] on button "SMS" at bounding box center [1312, 372] width 46 height 32
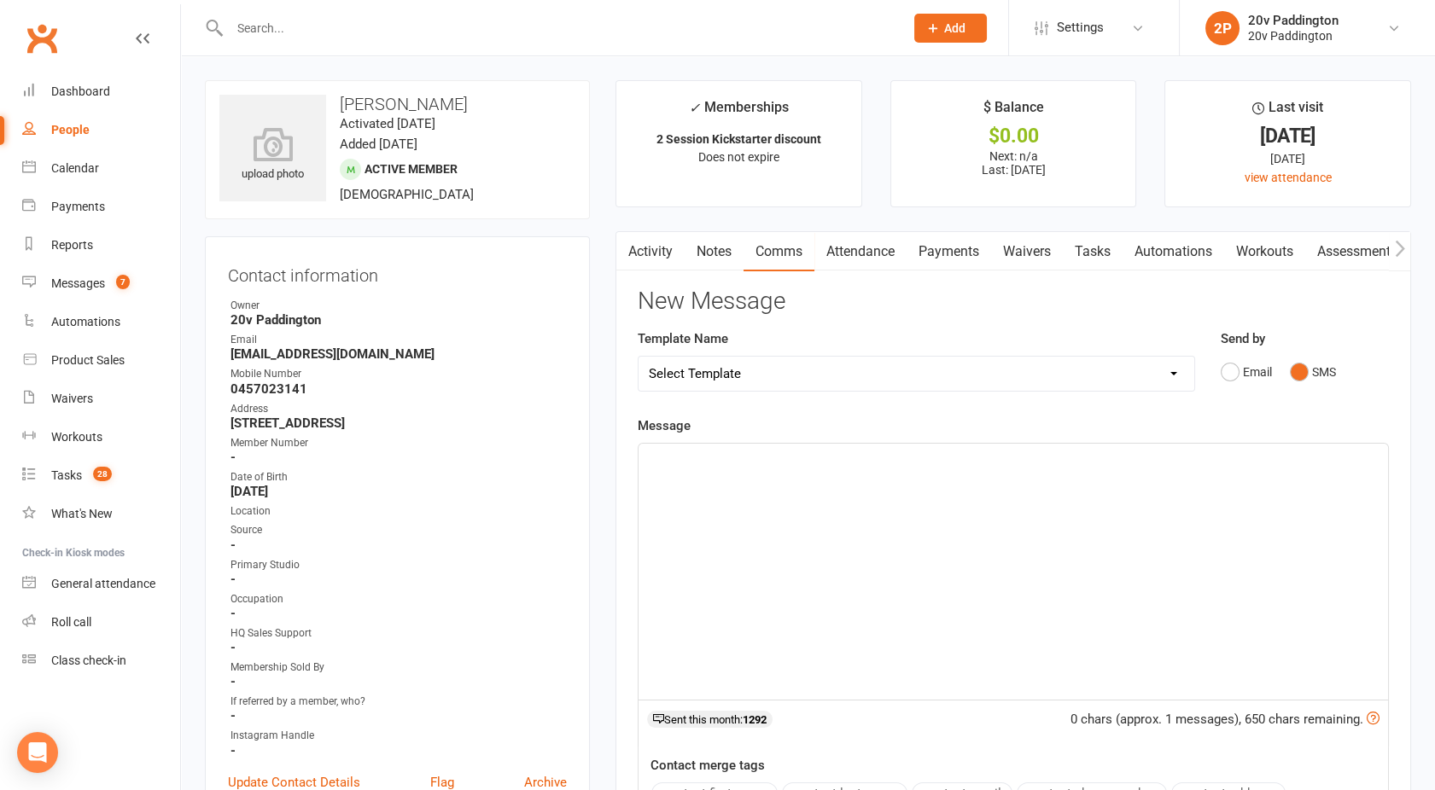
click at [975, 522] on div "﻿" at bounding box center [1012, 572] width 749 height 256
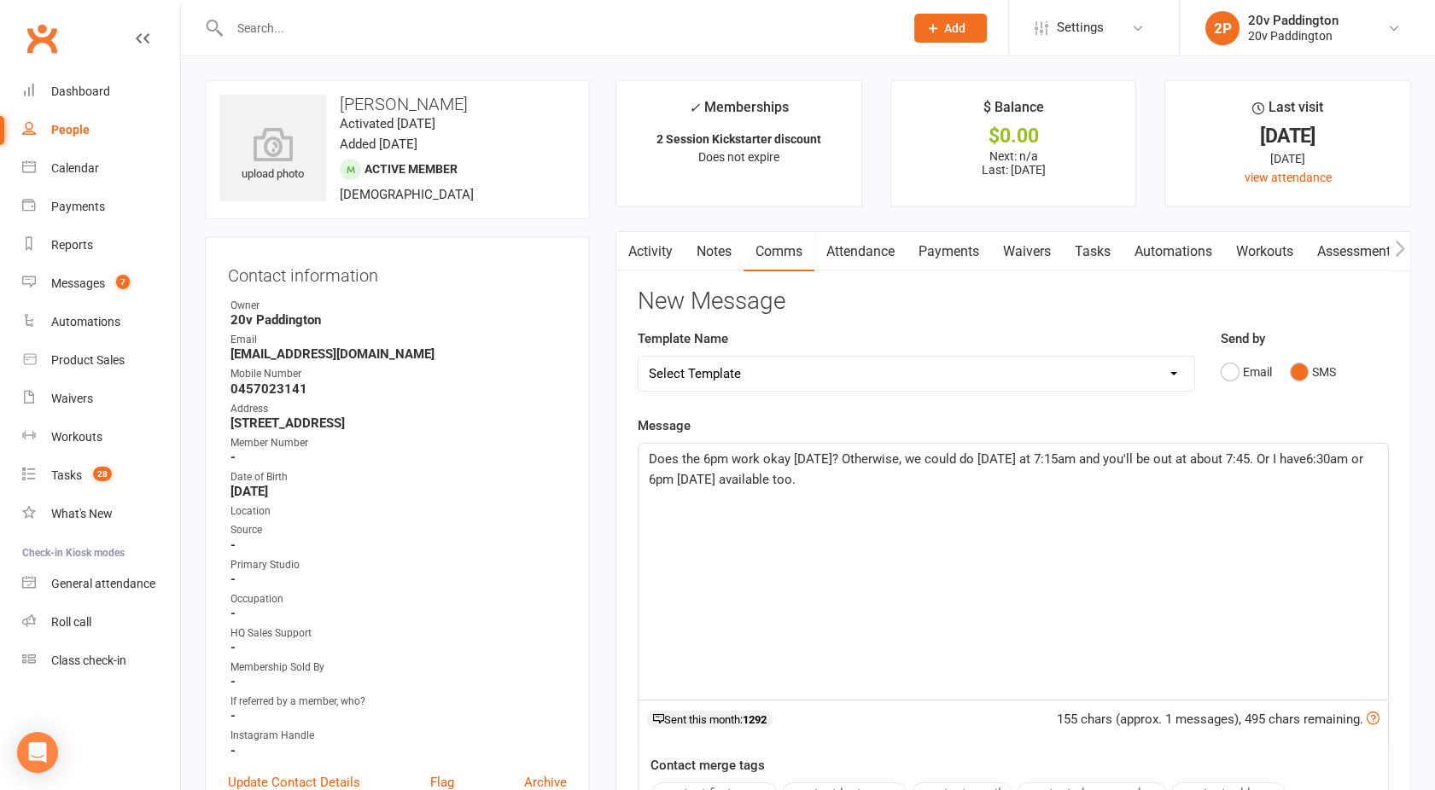
click at [1281, 457] on span "Does the 6pm work okay [DATE]? Otherwise, we could do [DATE] at 7:15am and you'…" at bounding box center [1008, 469] width 718 height 36
click at [679, 481] on span "Does the 6pm work okay [DATE]? Otherwise, we could do [DATE] at 7:15am and you'…" at bounding box center [1009, 469] width 720 height 36
click at [675, 475] on span "Does the 6pm work okay [DATE]? Otherwise, we could do [DATE] at 7:15am and you'…" at bounding box center [1009, 469] width 720 height 36
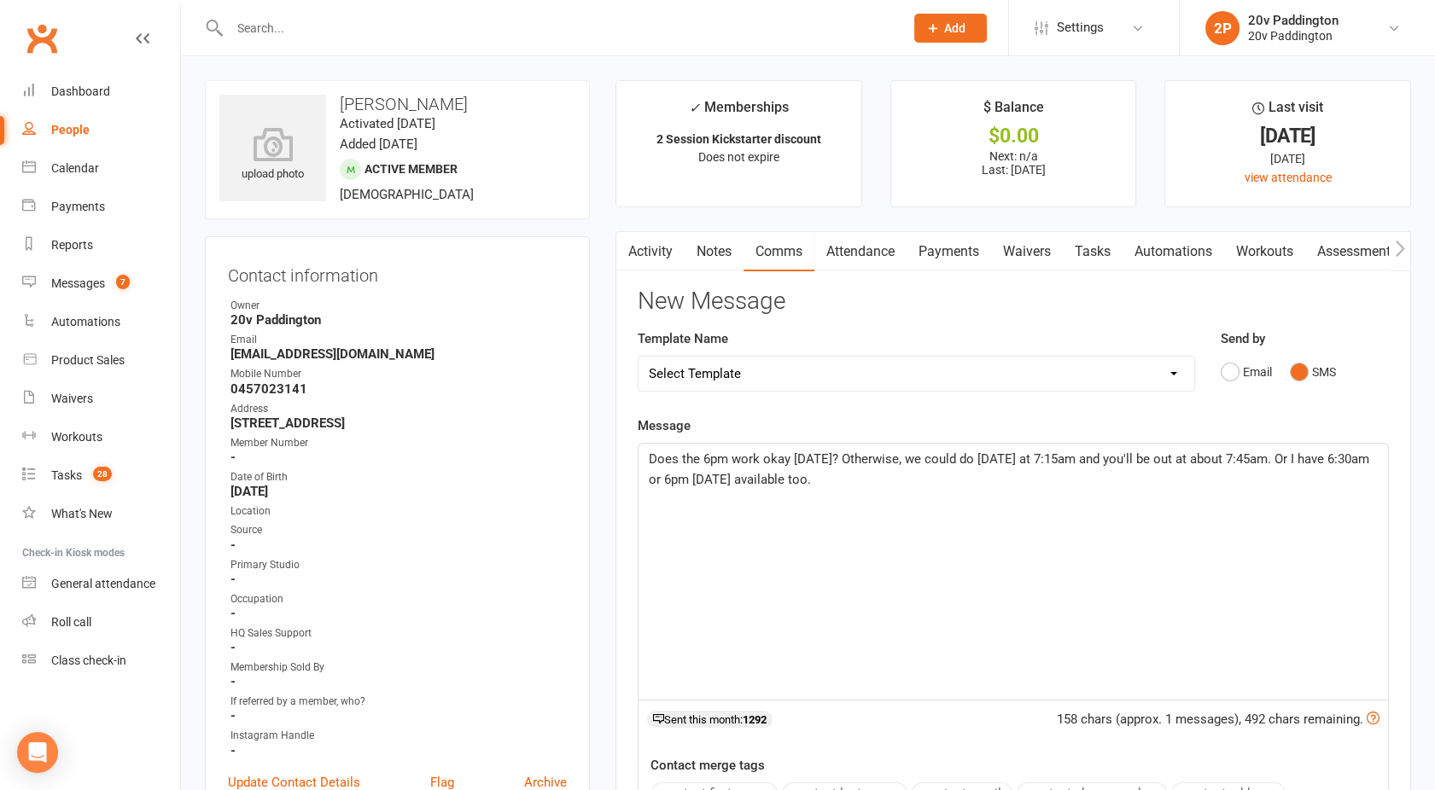
click at [989, 459] on span "Does the 6pm work okay [DATE]? Otherwise, we could do [DATE] at 7:15am and you'…" at bounding box center [1011, 469] width 724 height 36
click at [1108, 461] on span "Does the 6pm work okay [DATE]? Otherwise, I can make [DATE] at 7:15am and you'l…" at bounding box center [1015, 469] width 732 height 36
click at [933, 484] on p "Does the 6pm work okay [DATE]? Otherwise, I can make [DATE] at 7:15am work and …" at bounding box center [1013, 469] width 729 height 41
click at [645, 519] on div "Does the 6pm work okay [DATE]? Otherwise, I can make [DATE] at 7:15am work and …" at bounding box center [1012, 572] width 749 height 256
click at [875, 524] on p "Let me know when suits you best an" at bounding box center [1013, 520] width 729 height 20
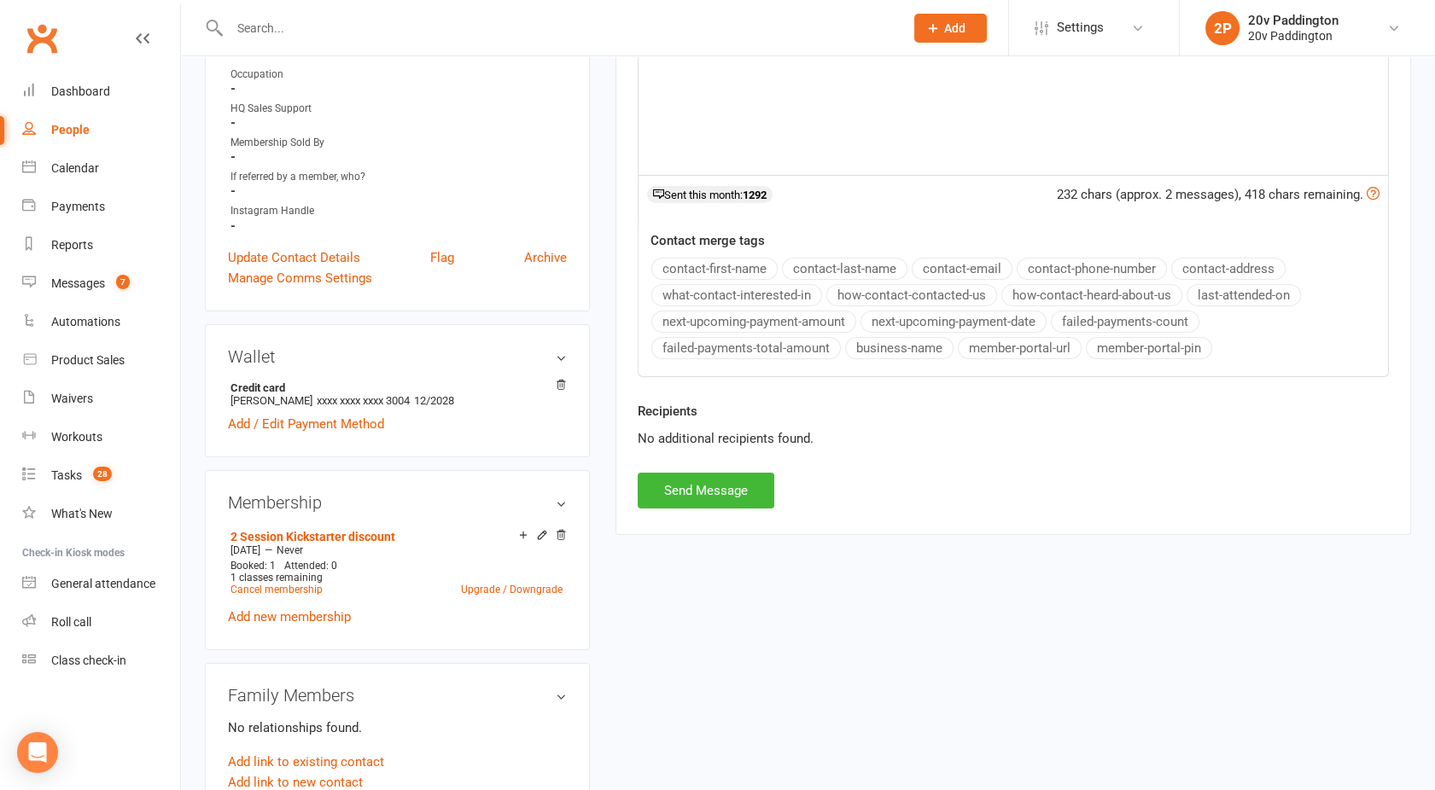
scroll to position [543, 0]
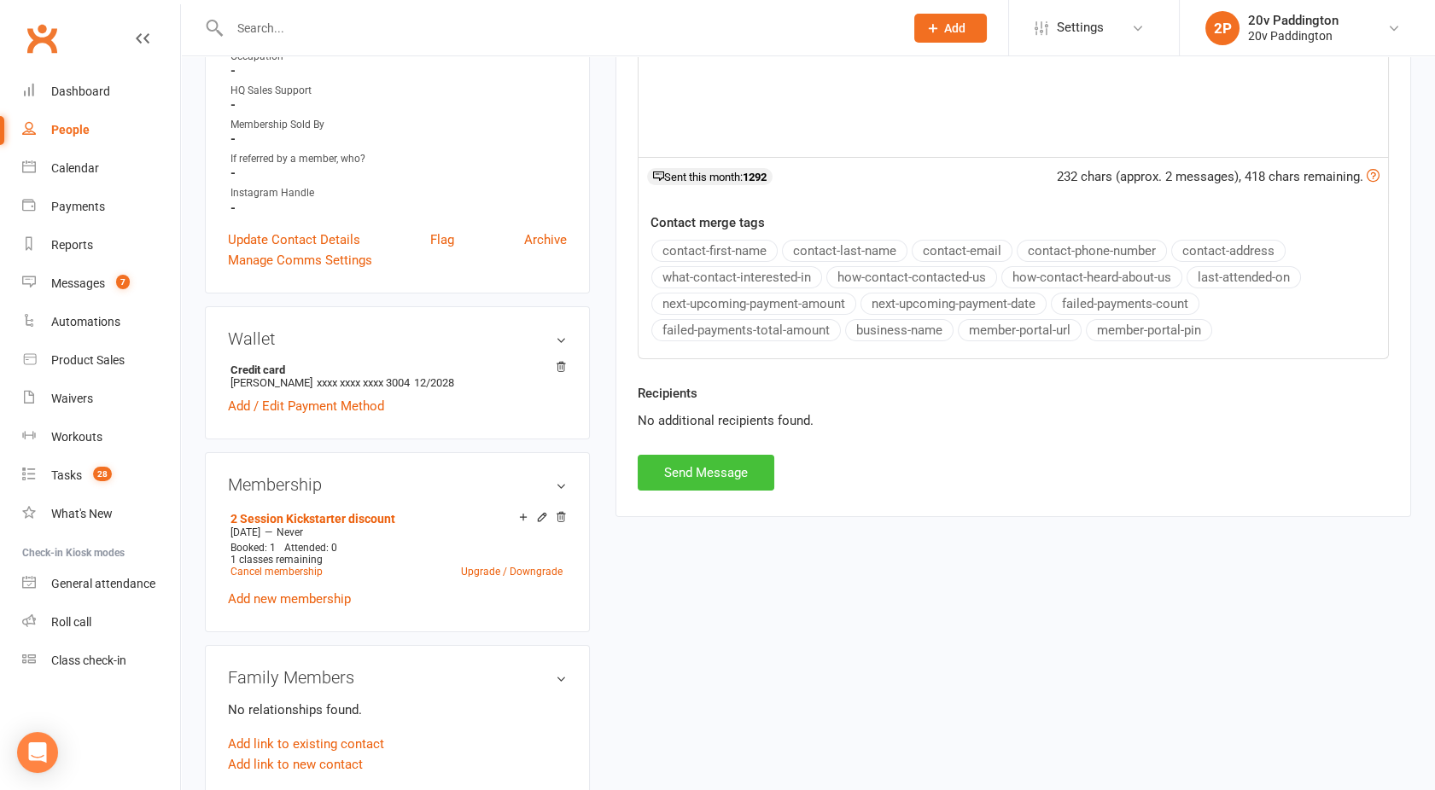
click at [645, 463] on button "Send Message" at bounding box center [705, 473] width 137 height 36
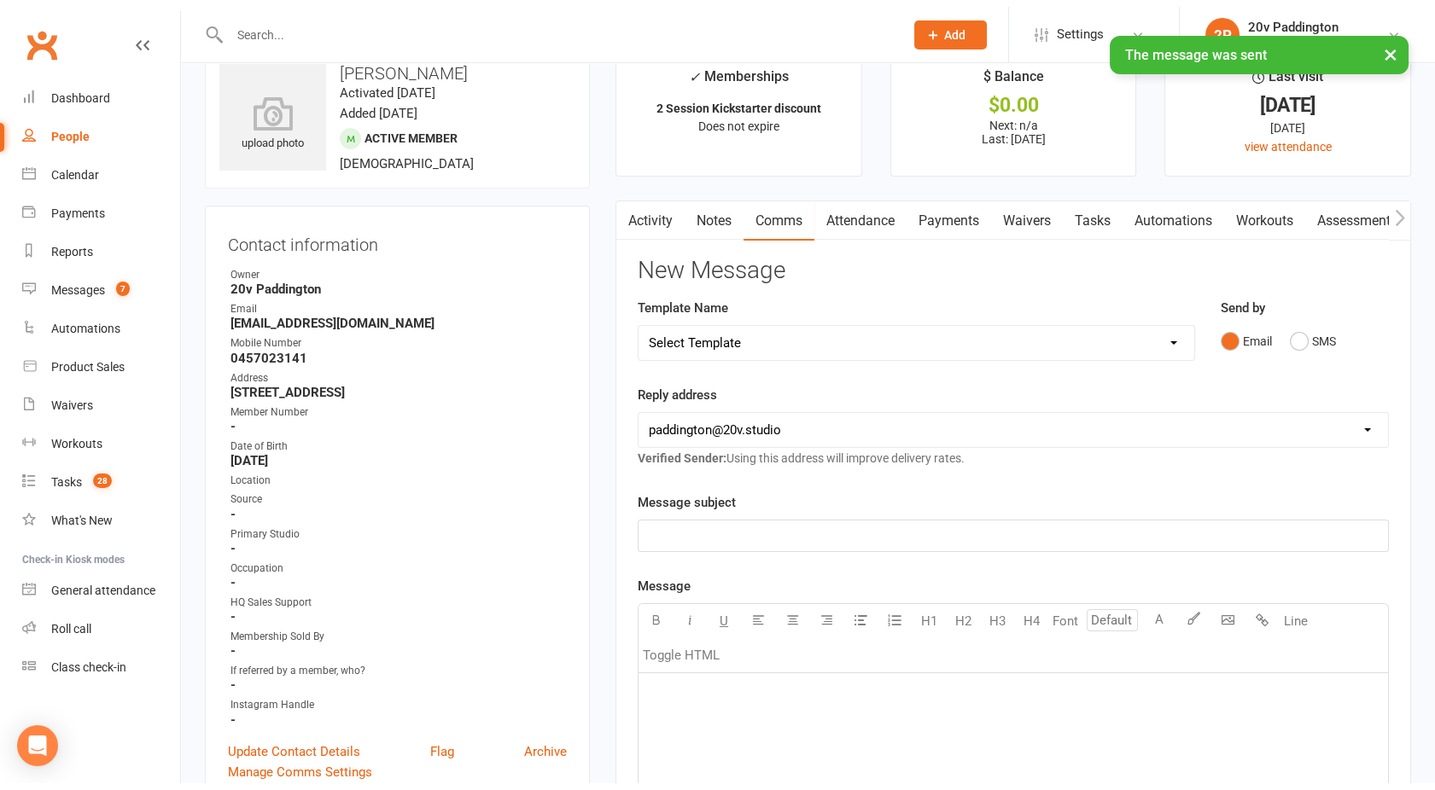
scroll to position [0, 0]
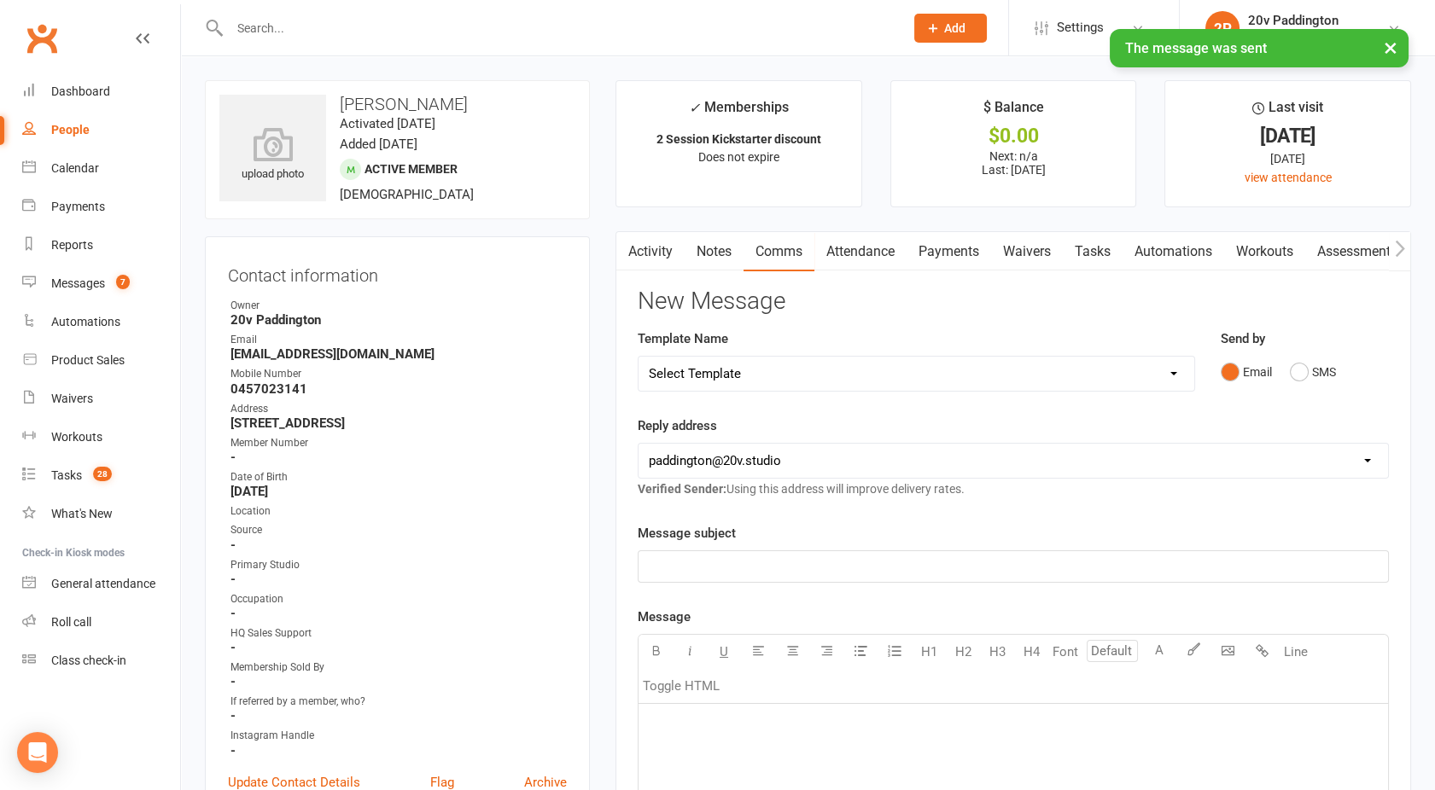
click at [648, 231] on div "Activity Notes Comms Attendance Payments Waivers Tasks Automations Workouts Ass…" at bounding box center [1012, 752] width 795 height 1042
click at [649, 245] on link "Activity" at bounding box center [650, 251] width 68 height 39
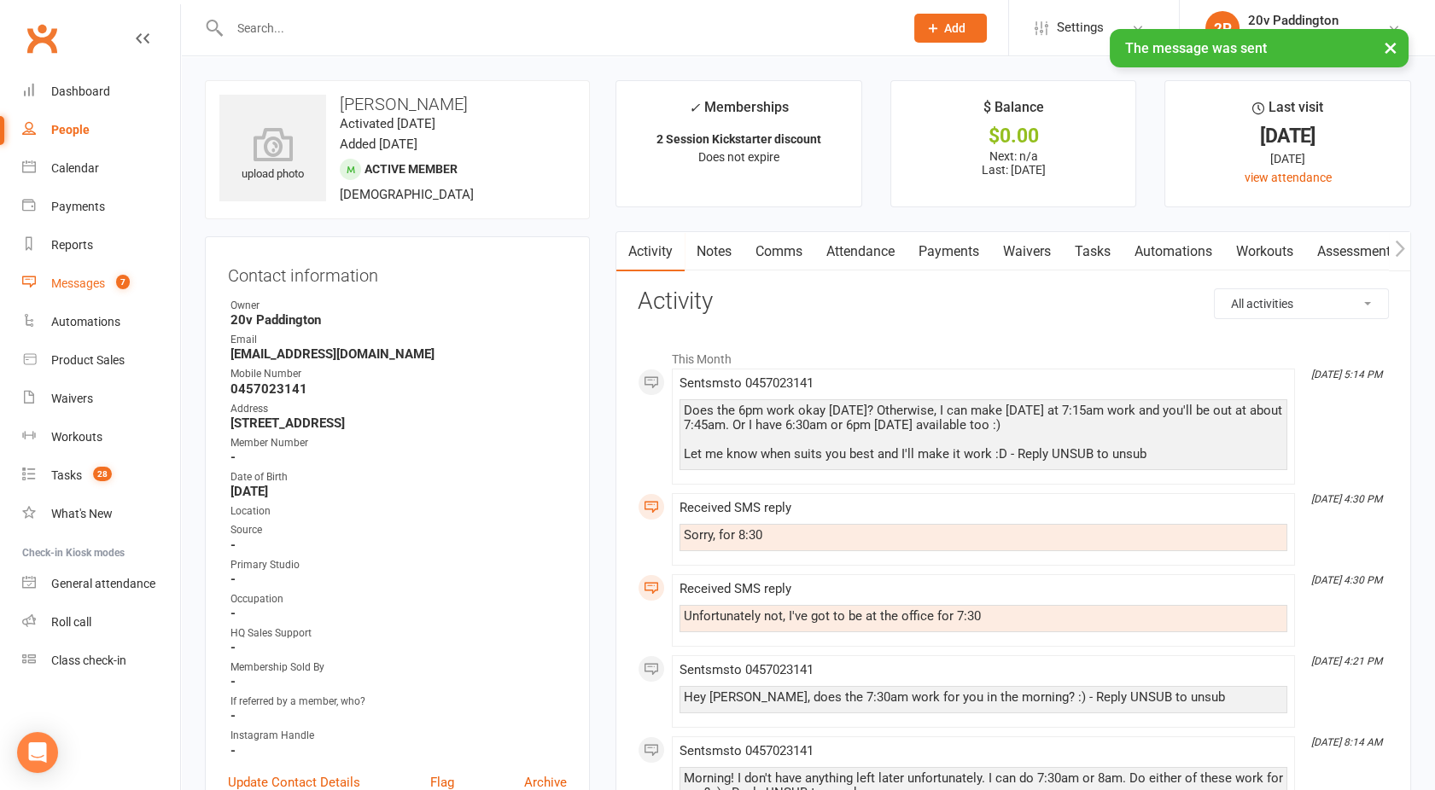
click at [79, 290] on div "Messages" at bounding box center [78, 283] width 54 height 14
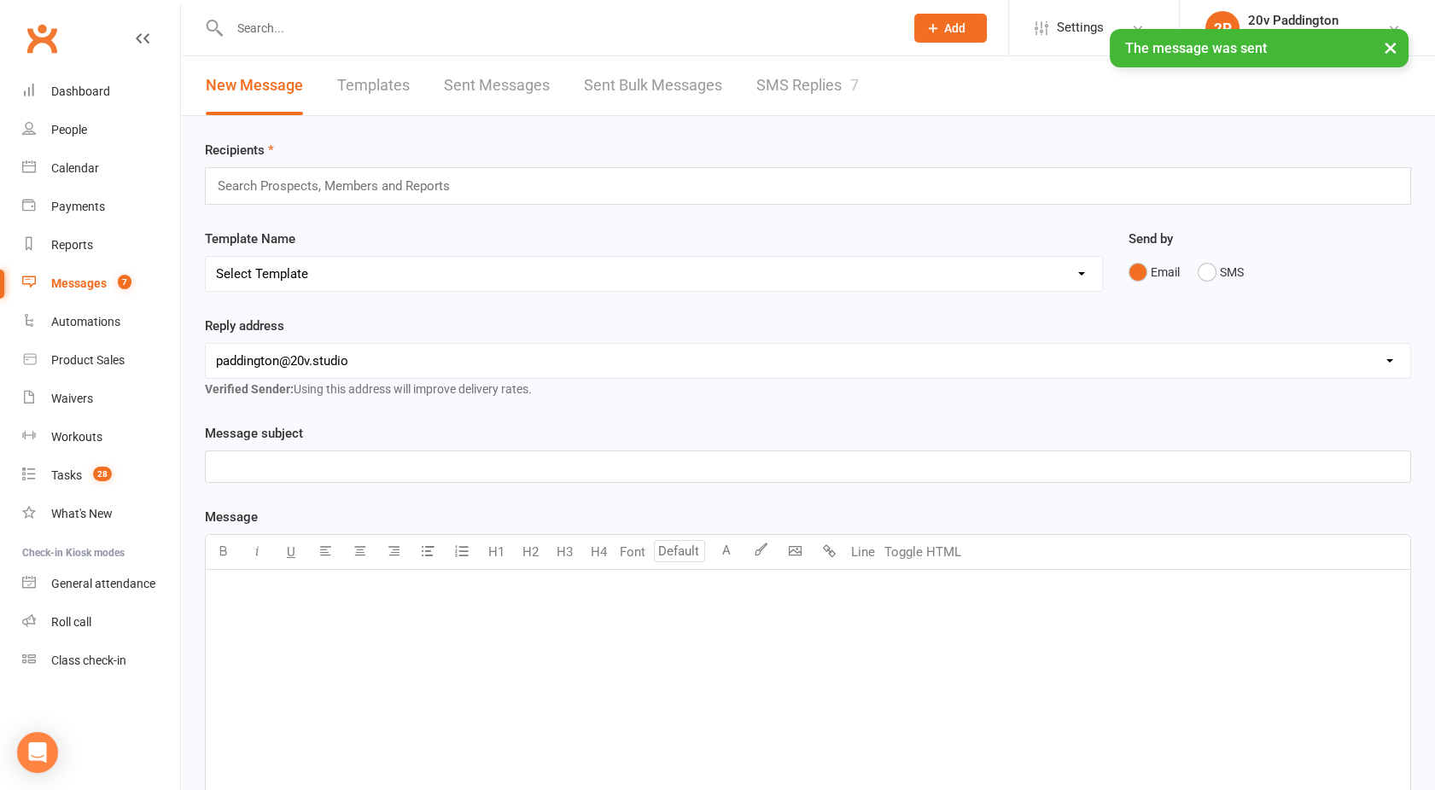
click at [808, 99] on link "SMS Replies 7" at bounding box center [807, 85] width 102 height 59
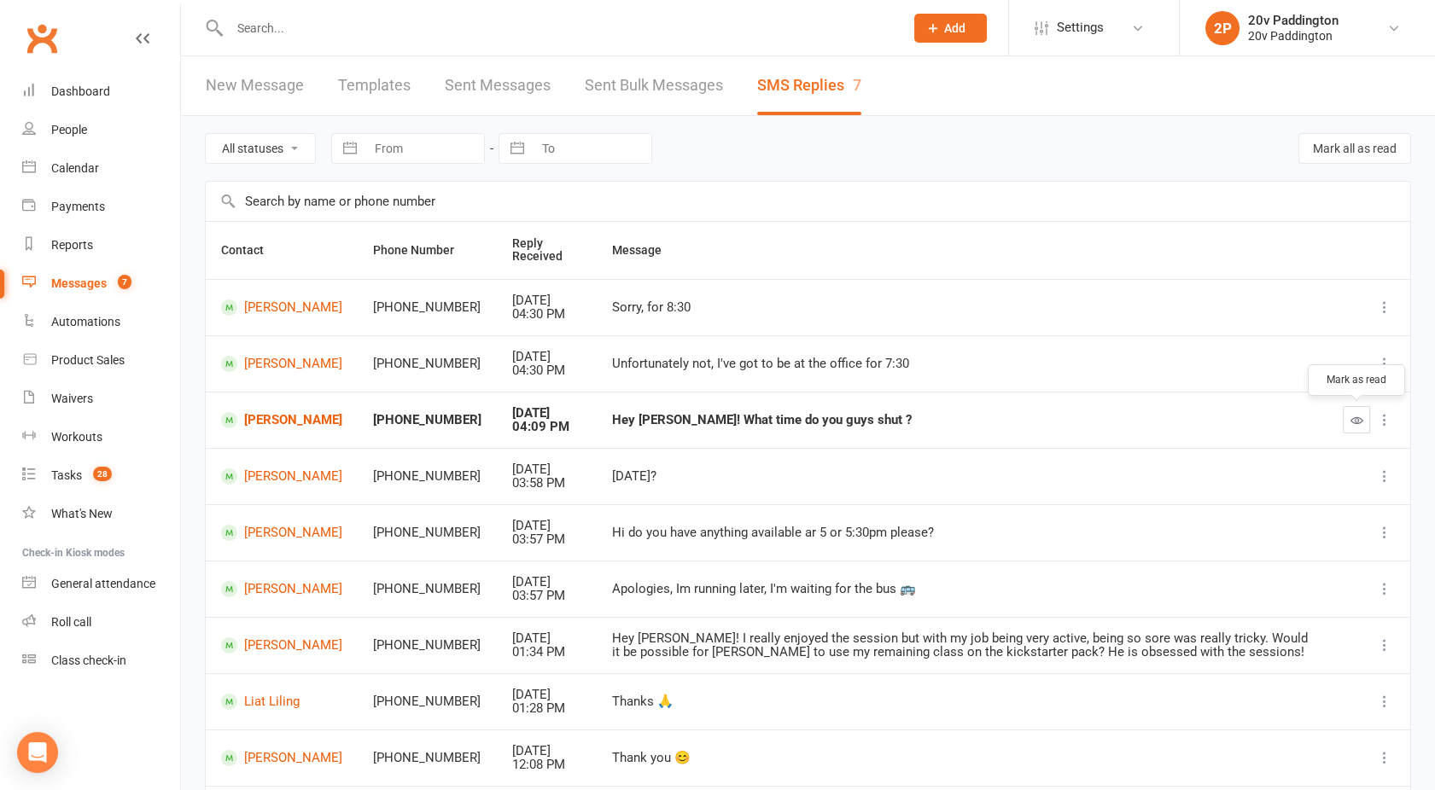
click at [1355, 421] on icon "button" at bounding box center [1356, 420] width 13 height 13
click at [277, 420] on link "[PERSON_NAME]" at bounding box center [281, 420] width 121 height 16
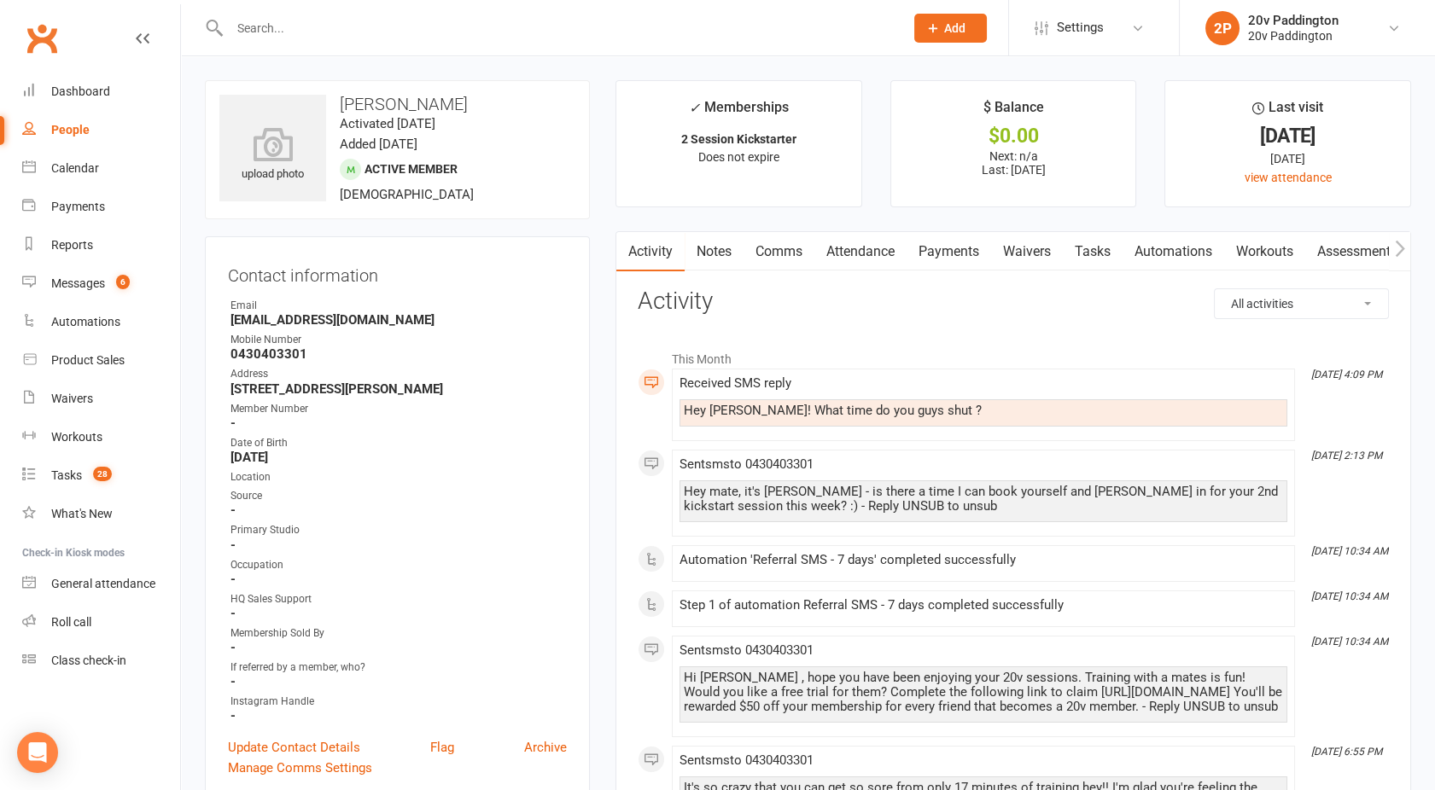
click at [769, 259] on link "Comms" at bounding box center [778, 251] width 71 height 39
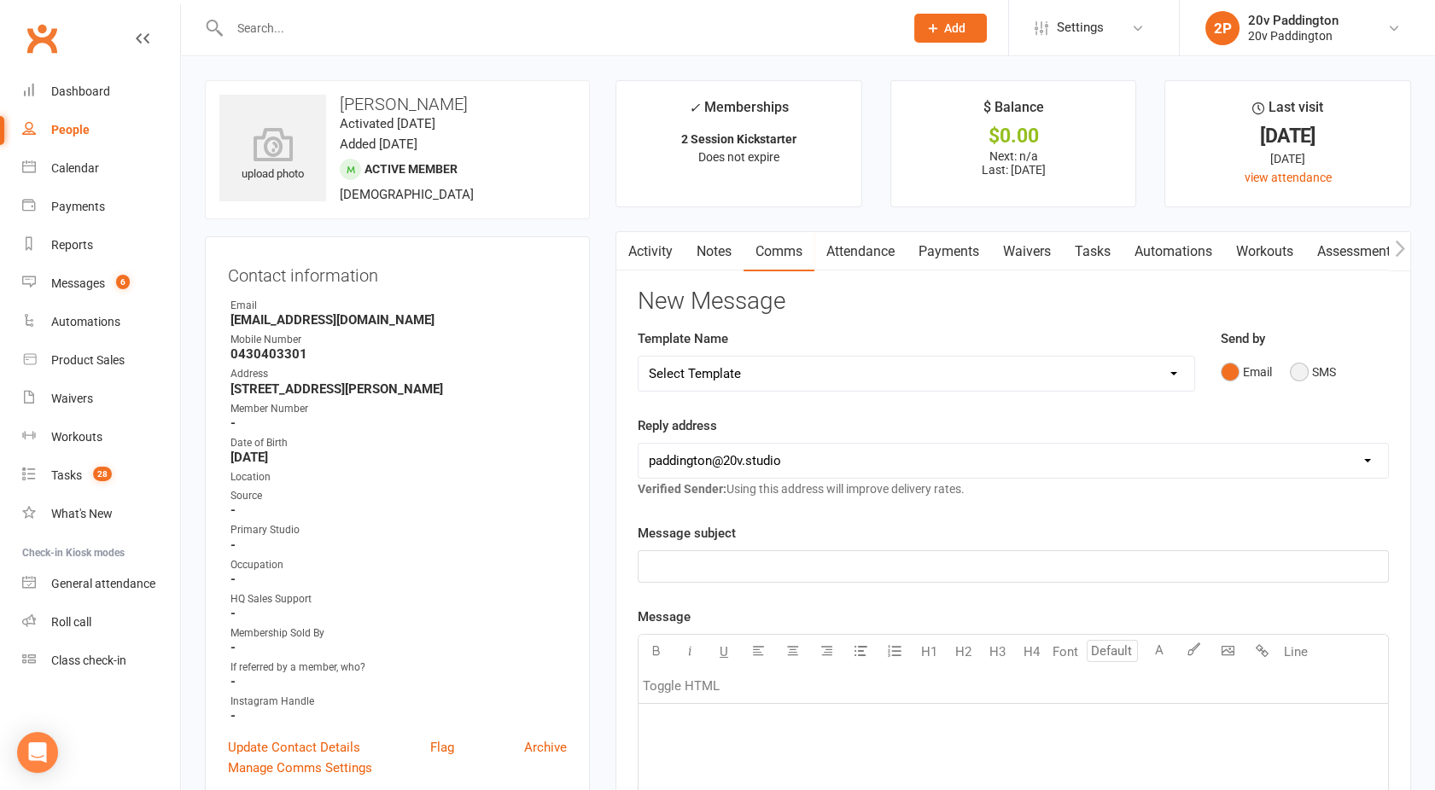
click at [1311, 381] on button "SMS" at bounding box center [1312, 372] width 46 height 32
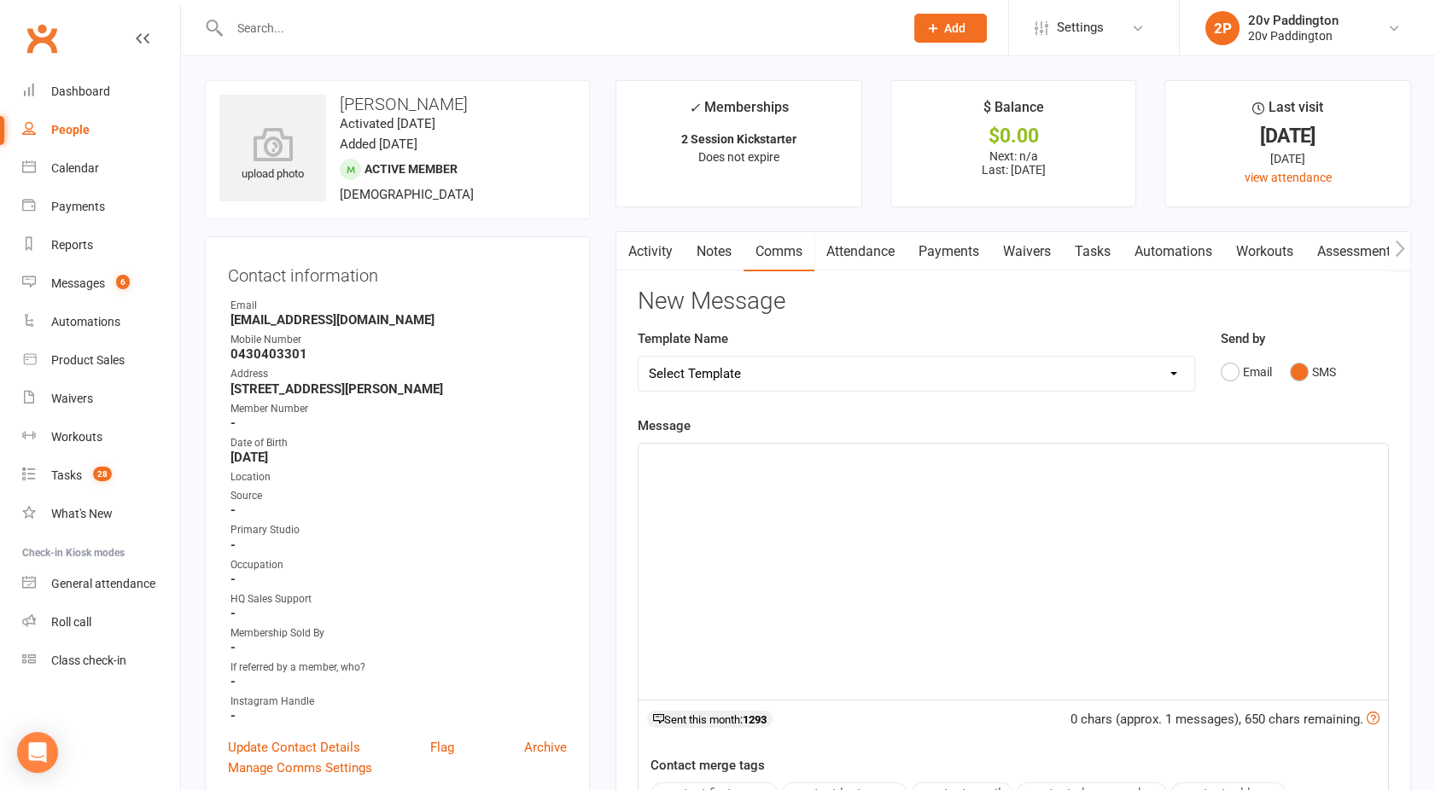
click at [981, 505] on div "﻿" at bounding box center [1012, 572] width 749 height 256
click at [1131, 457] on p "Depending on the day, our latest sessions are 7pm, [DATE] [DATE] and [DATE]" at bounding box center [1013, 459] width 729 height 20
drag, startPoint x: 1131, startPoint y: 457, endPoint x: 573, endPoint y: 458, distance: 558.1
copy span "Depending on the day, our latest sessions are 7pm, [DATE] [DATE] and [DATE]."
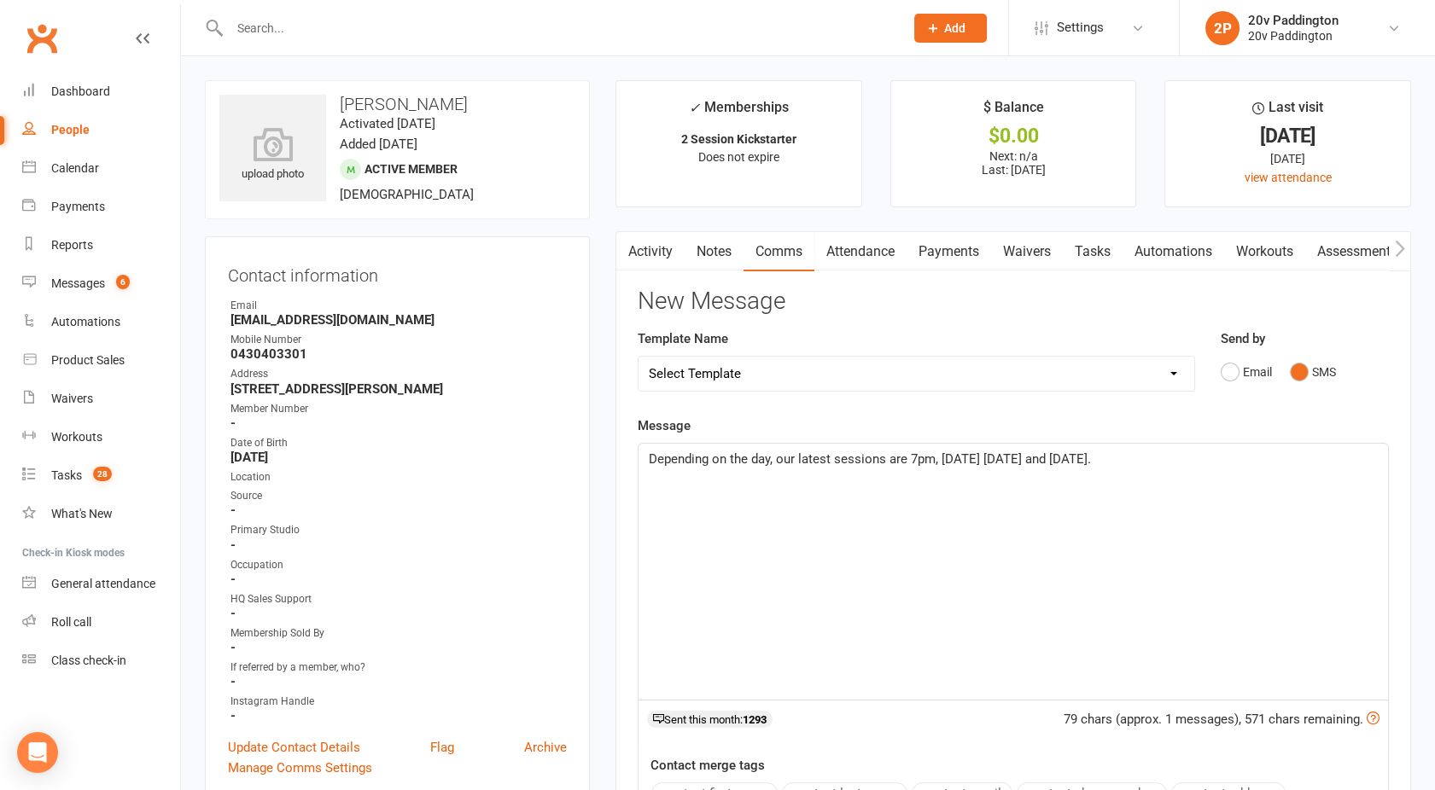
click at [645, 250] on link "Activity" at bounding box center [650, 251] width 68 height 39
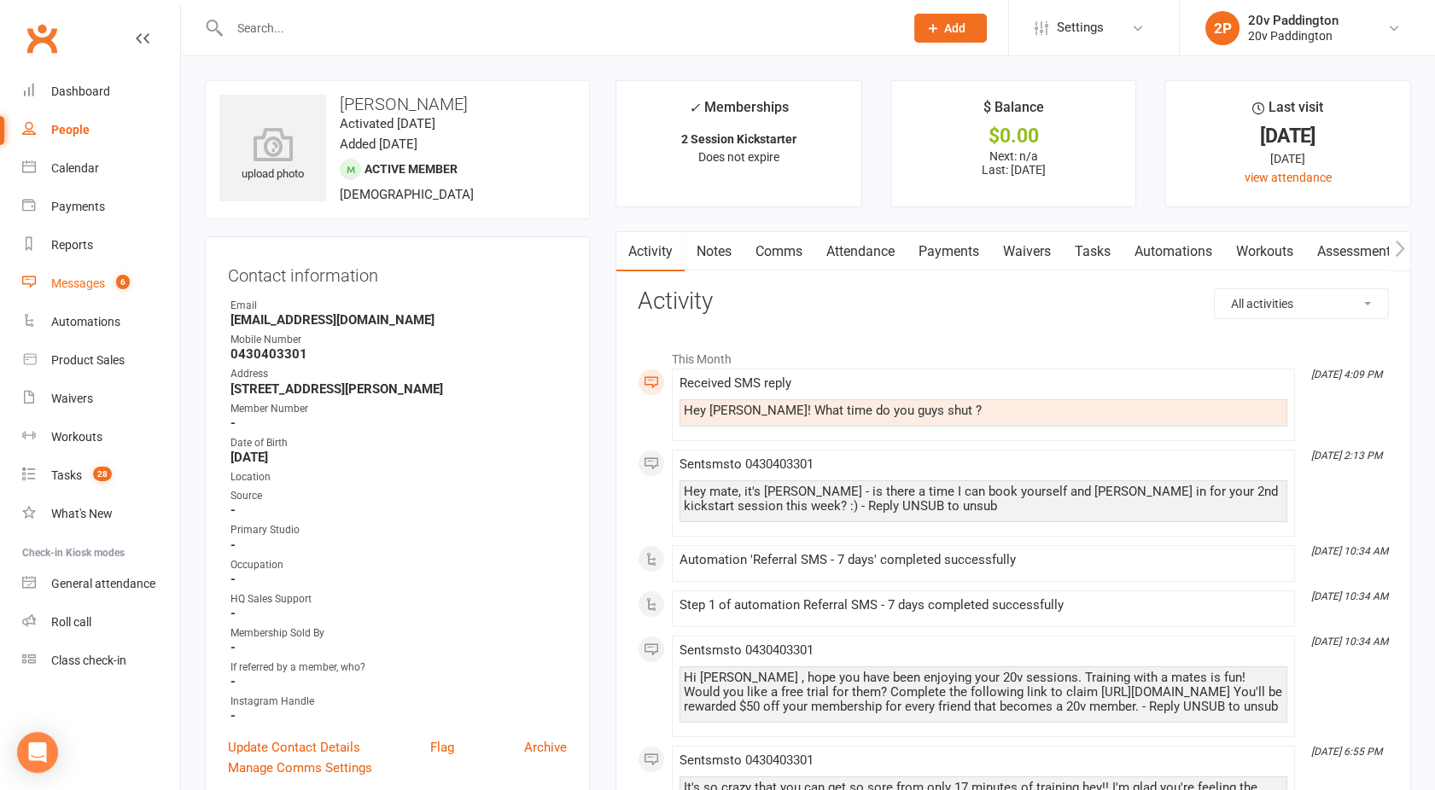
click at [71, 282] on div "Messages" at bounding box center [78, 283] width 54 height 14
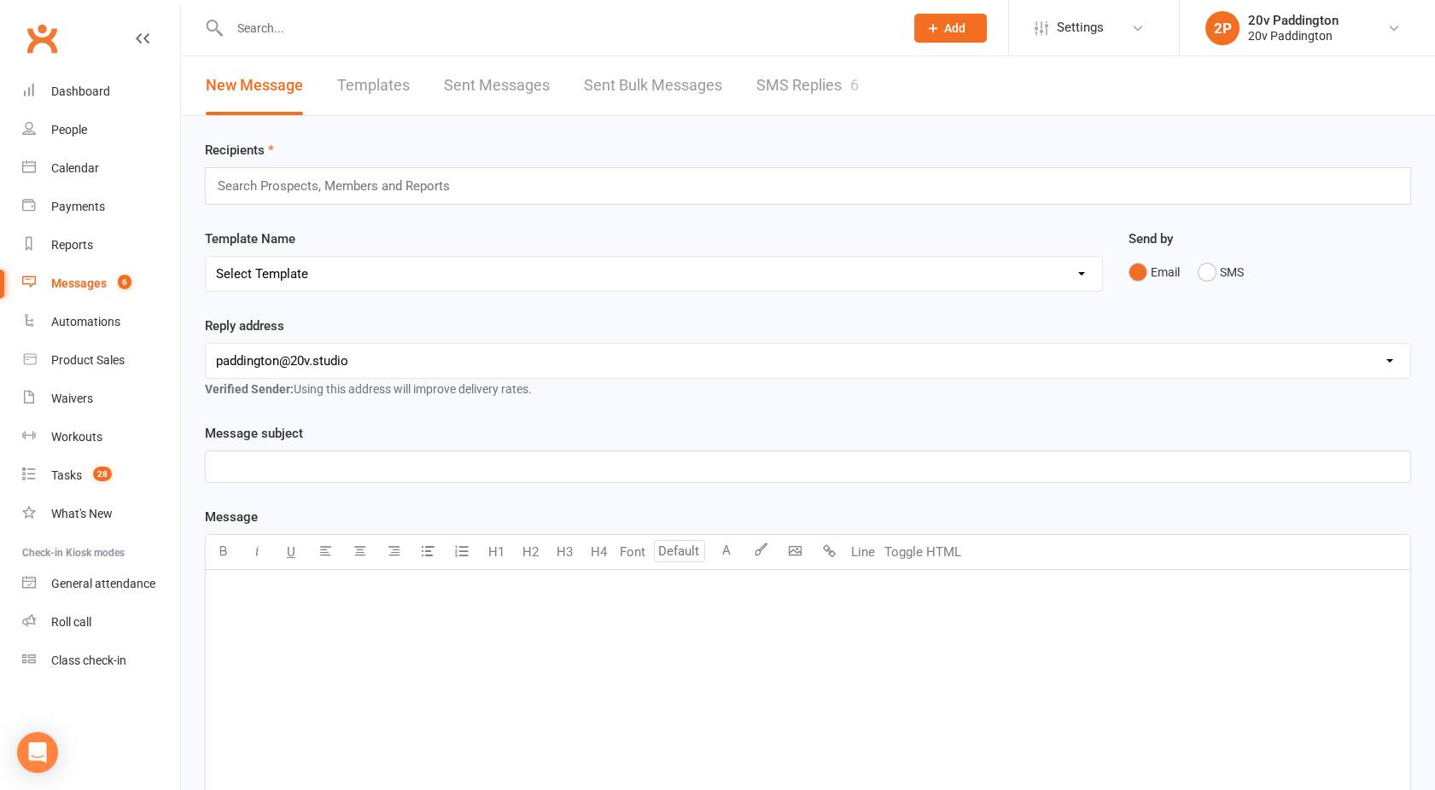
click at [810, 85] on link "SMS Replies 6" at bounding box center [807, 85] width 102 height 59
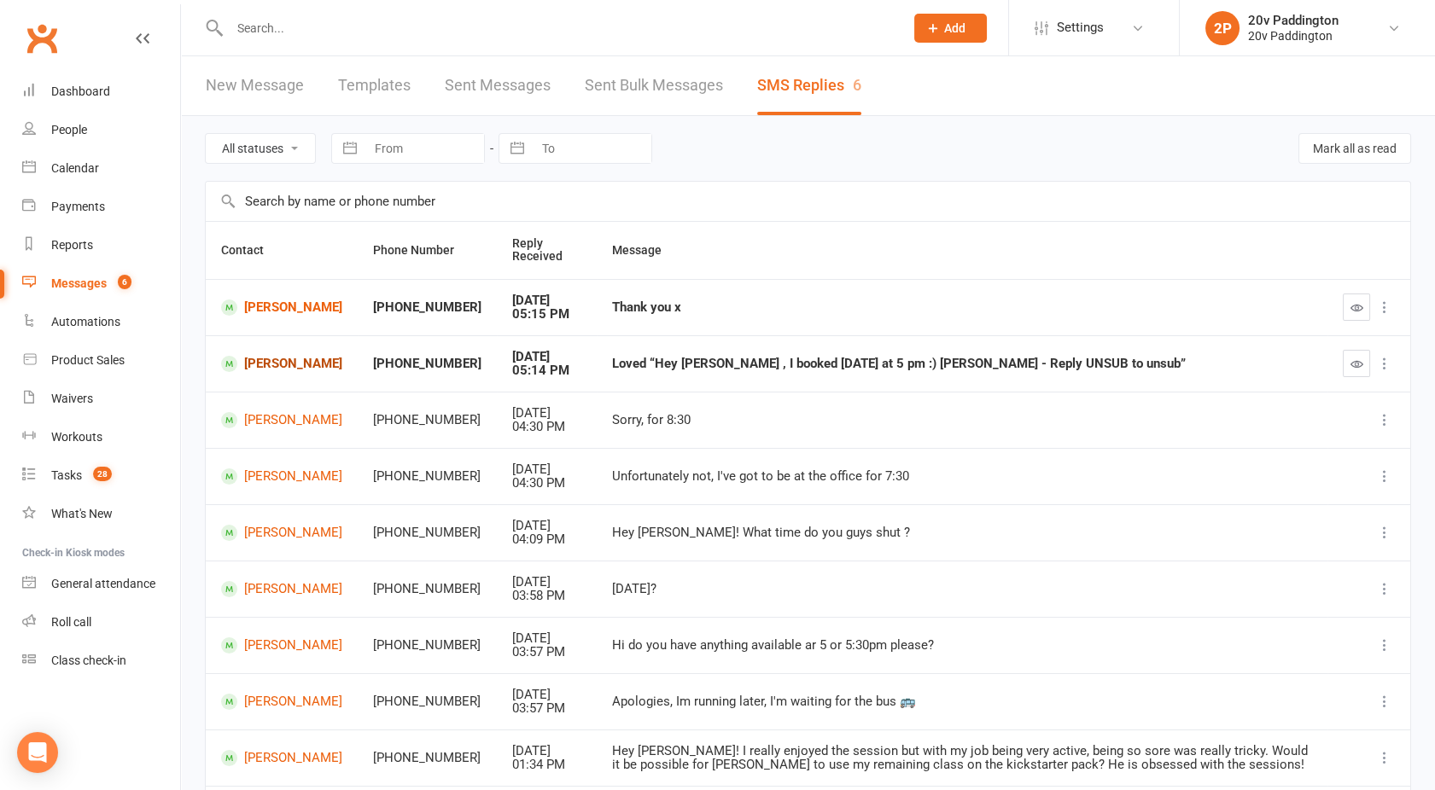
click at [294, 370] on link "[PERSON_NAME]" at bounding box center [281, 364] width 121 height 16
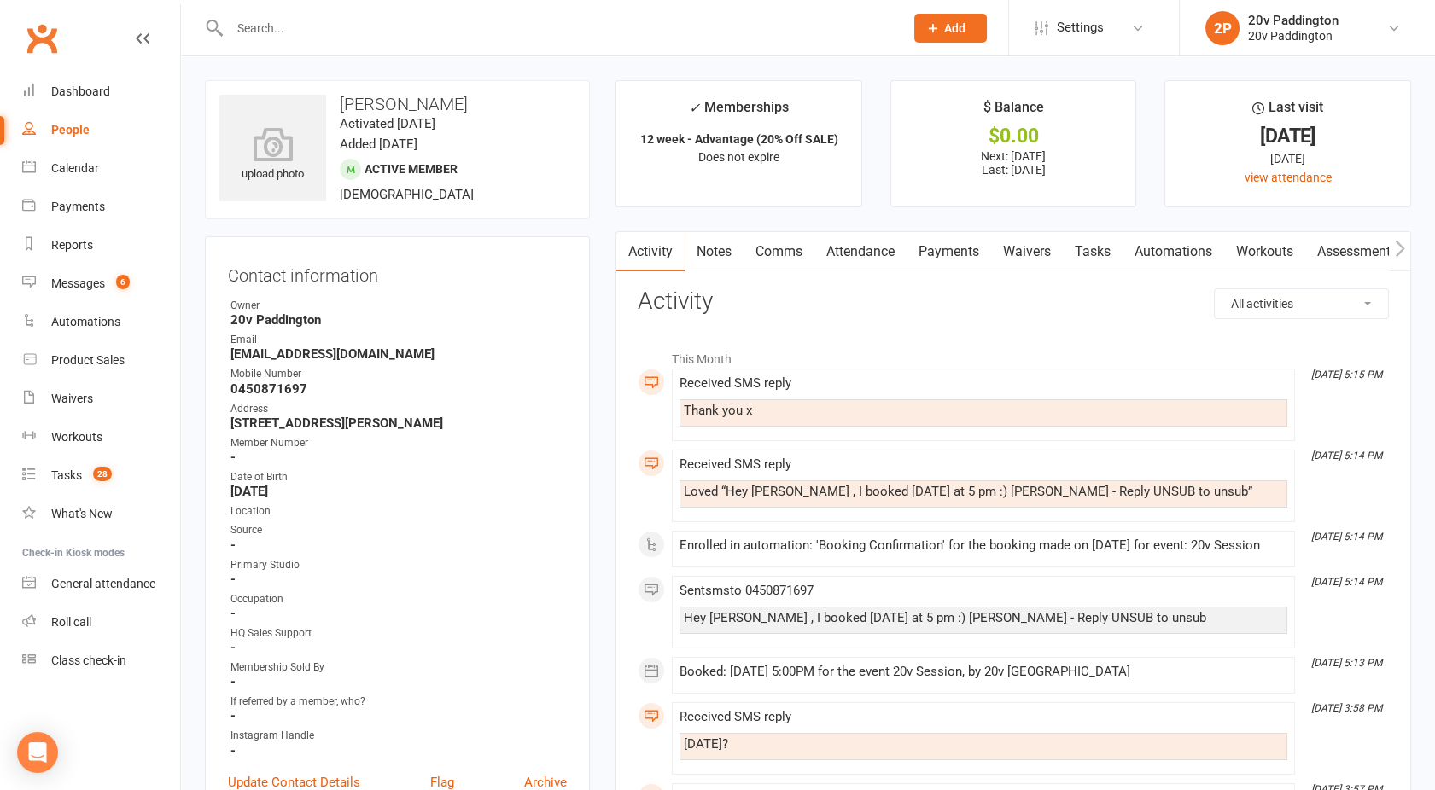
click at [831, 249] on link "Attendance" at bounding box center [860, 251] width 92 height 39
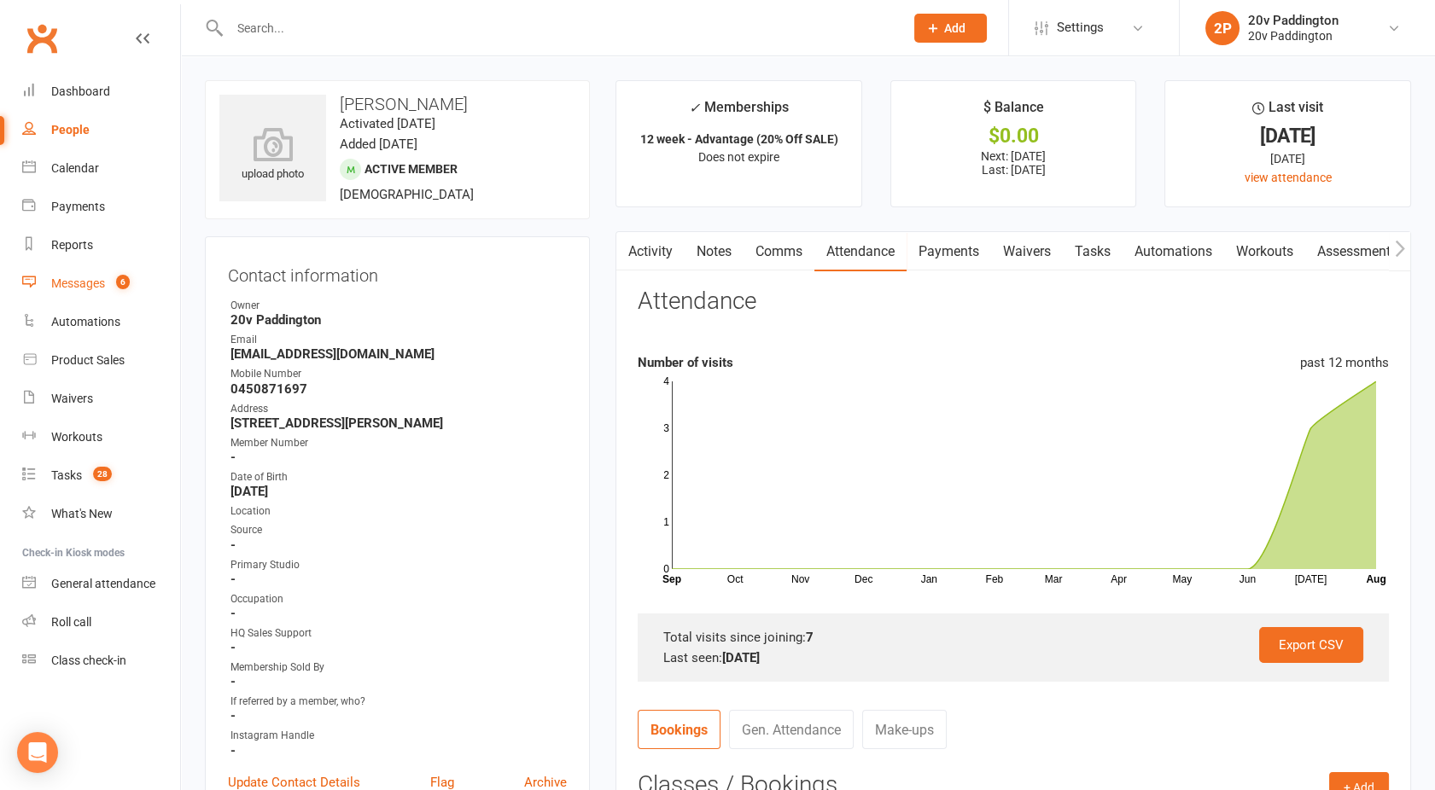
click at [94, 279] on div "Messages" at bounding box center [78, 283] width 54 height 14
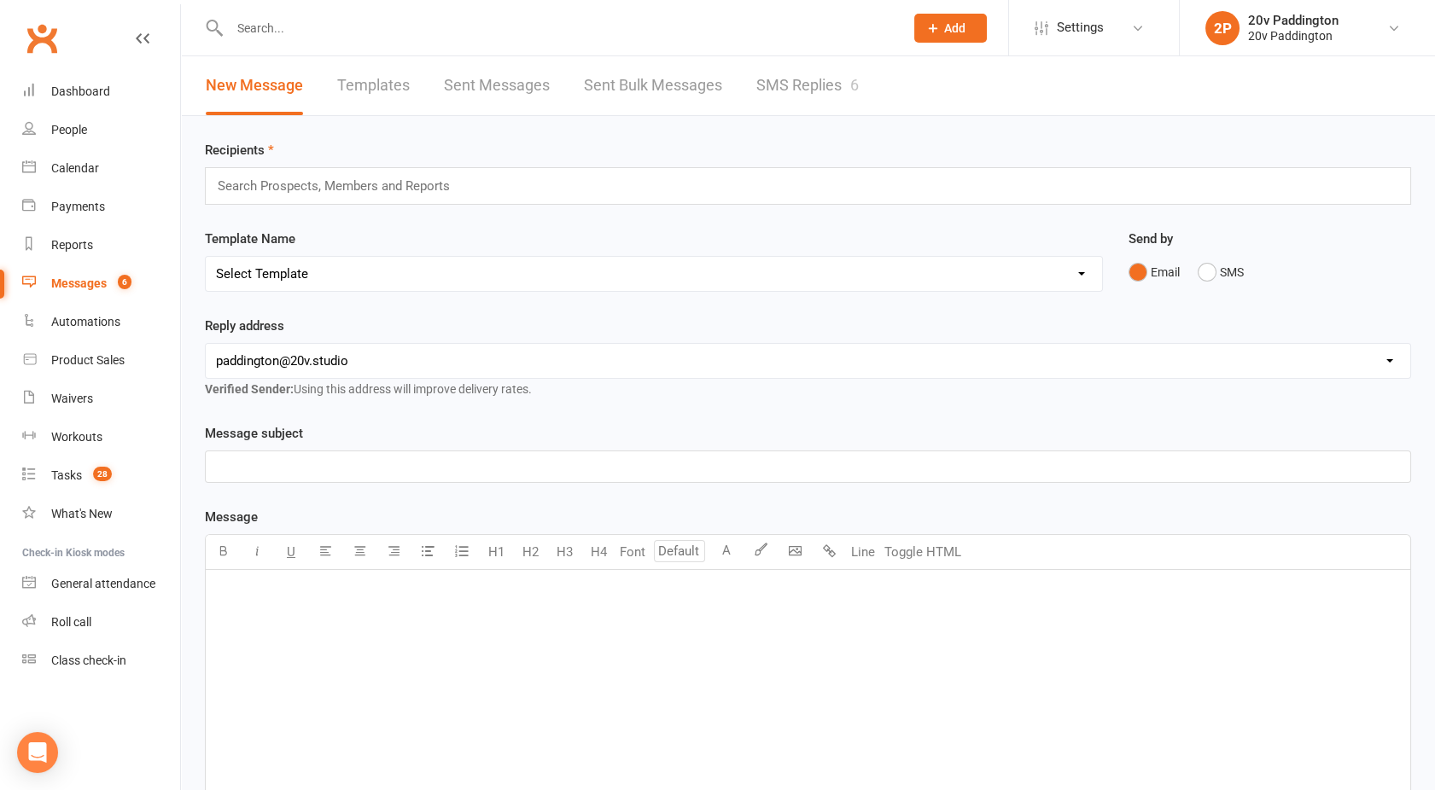
click at [809, 79] on link "SMS Replies 6" at bounding box center [807, 85] width 102 height 59
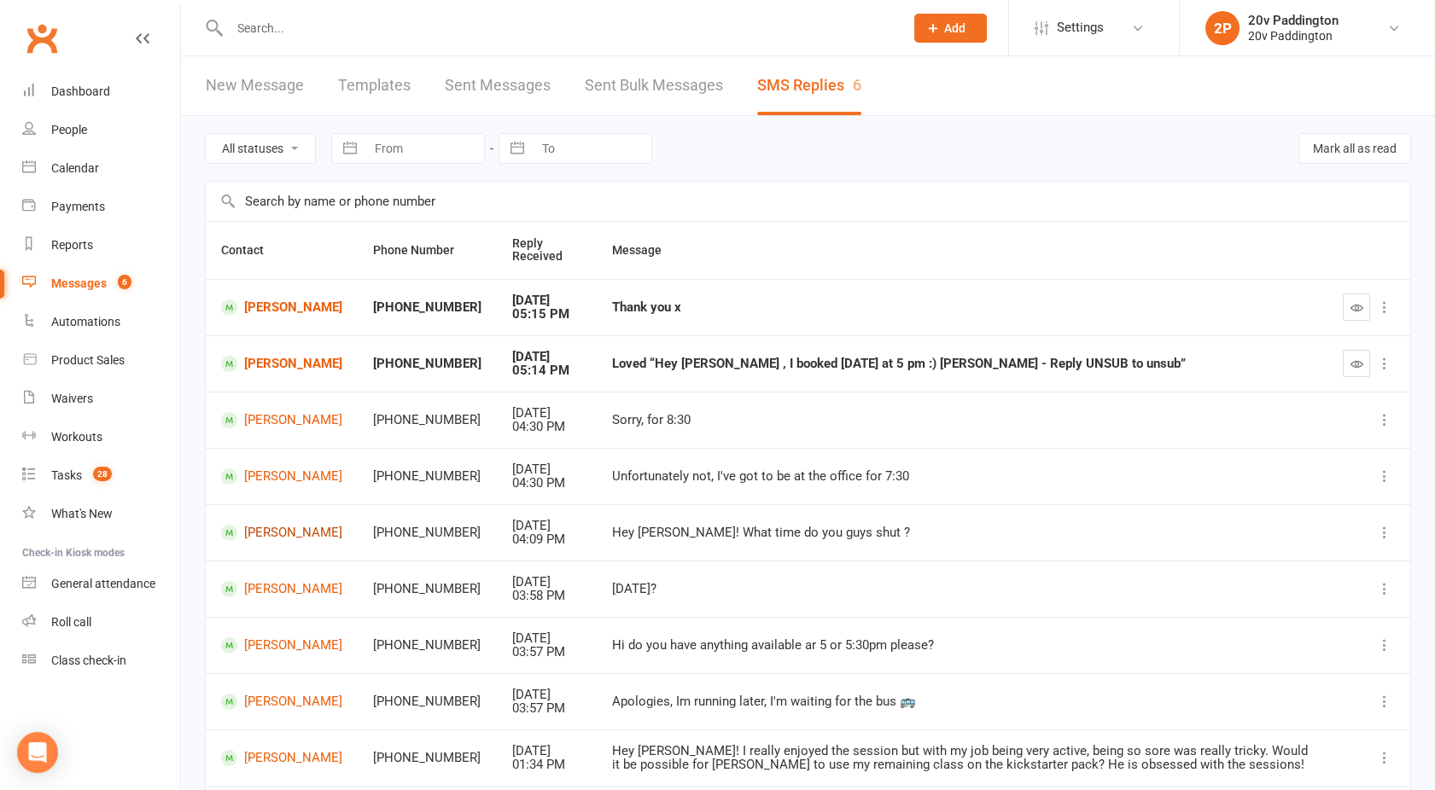
click at [292, 530] on link "[PERSON_NAME]" at bounding box center [281, 533] width 121 height 16
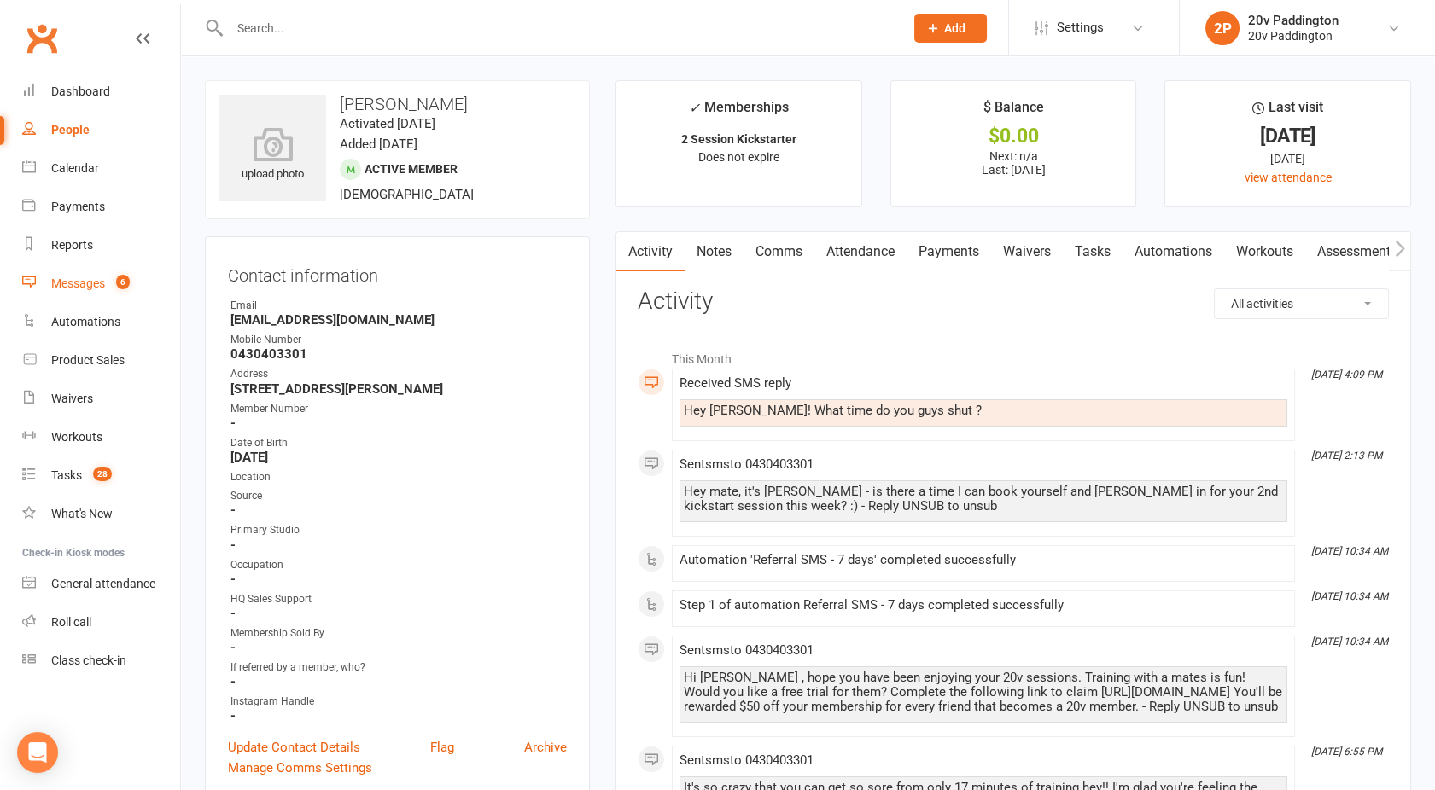
click at [78, 287] on div "Messages" at bounding box center [78, 283] width 54 height 14
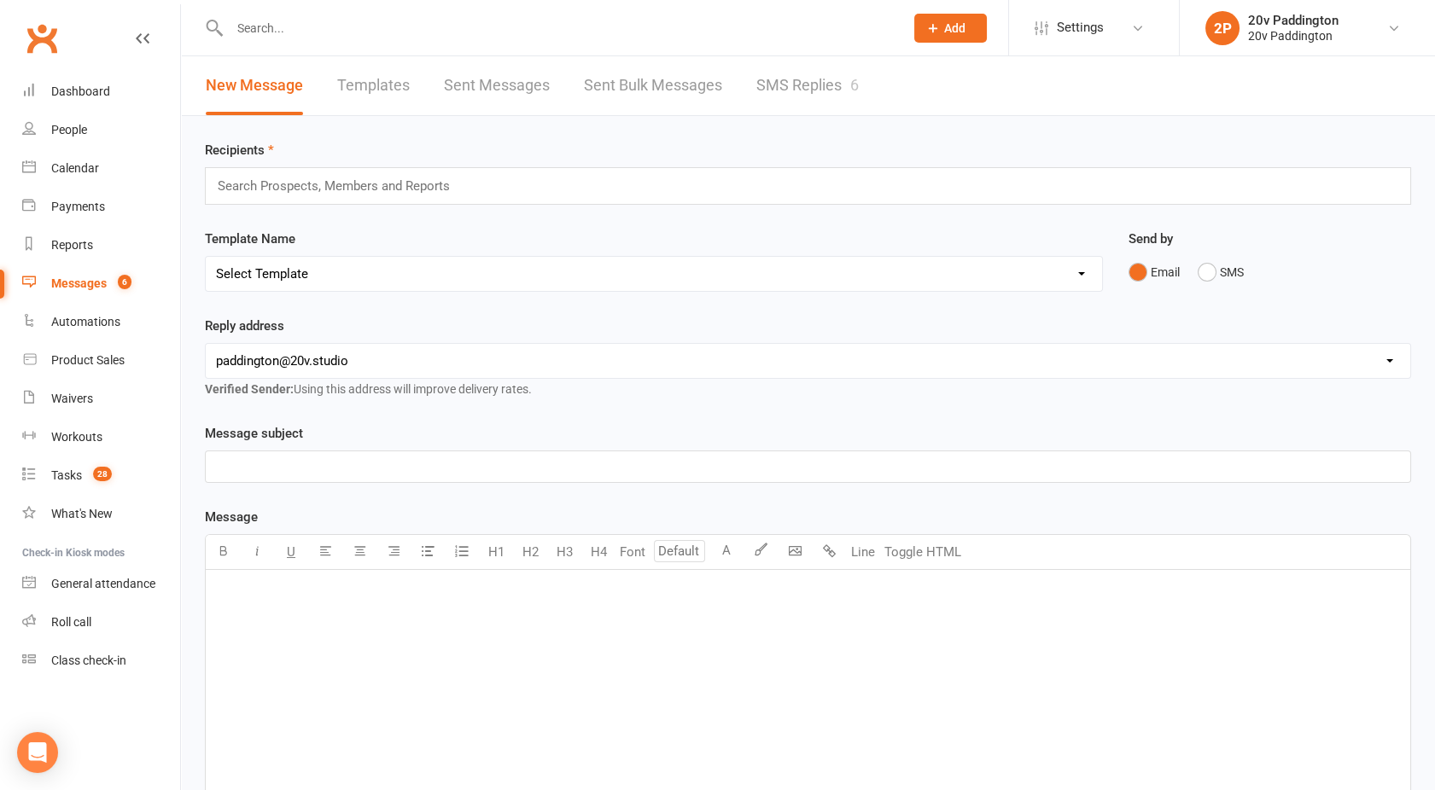
click at [812, 64] on link "SMS Replies 6" at bounding box center [807, 85] width 102 height 59
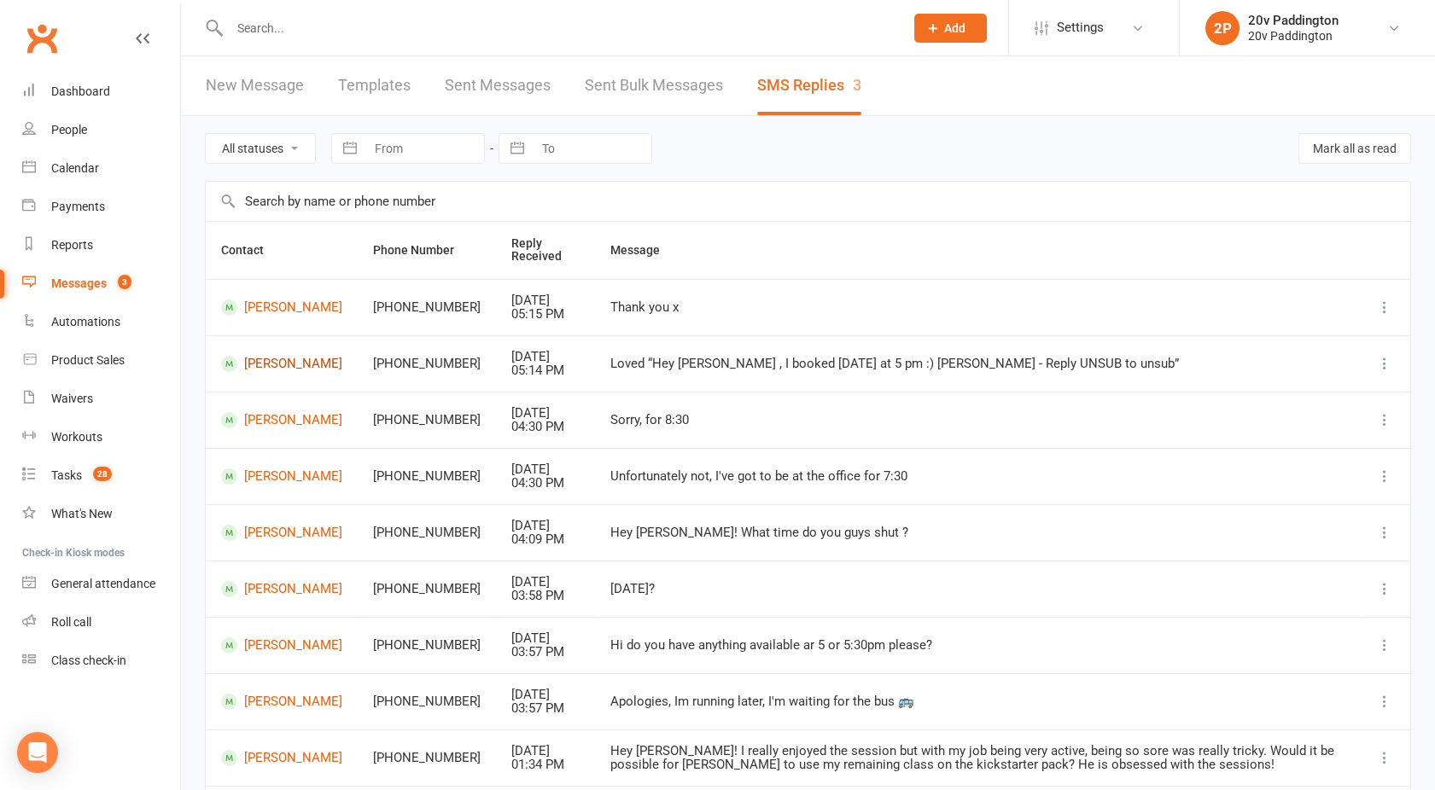
click at [286, 359] on link "[PERSON_NAME]" at bounding box center [281, 364] width 121 height 16
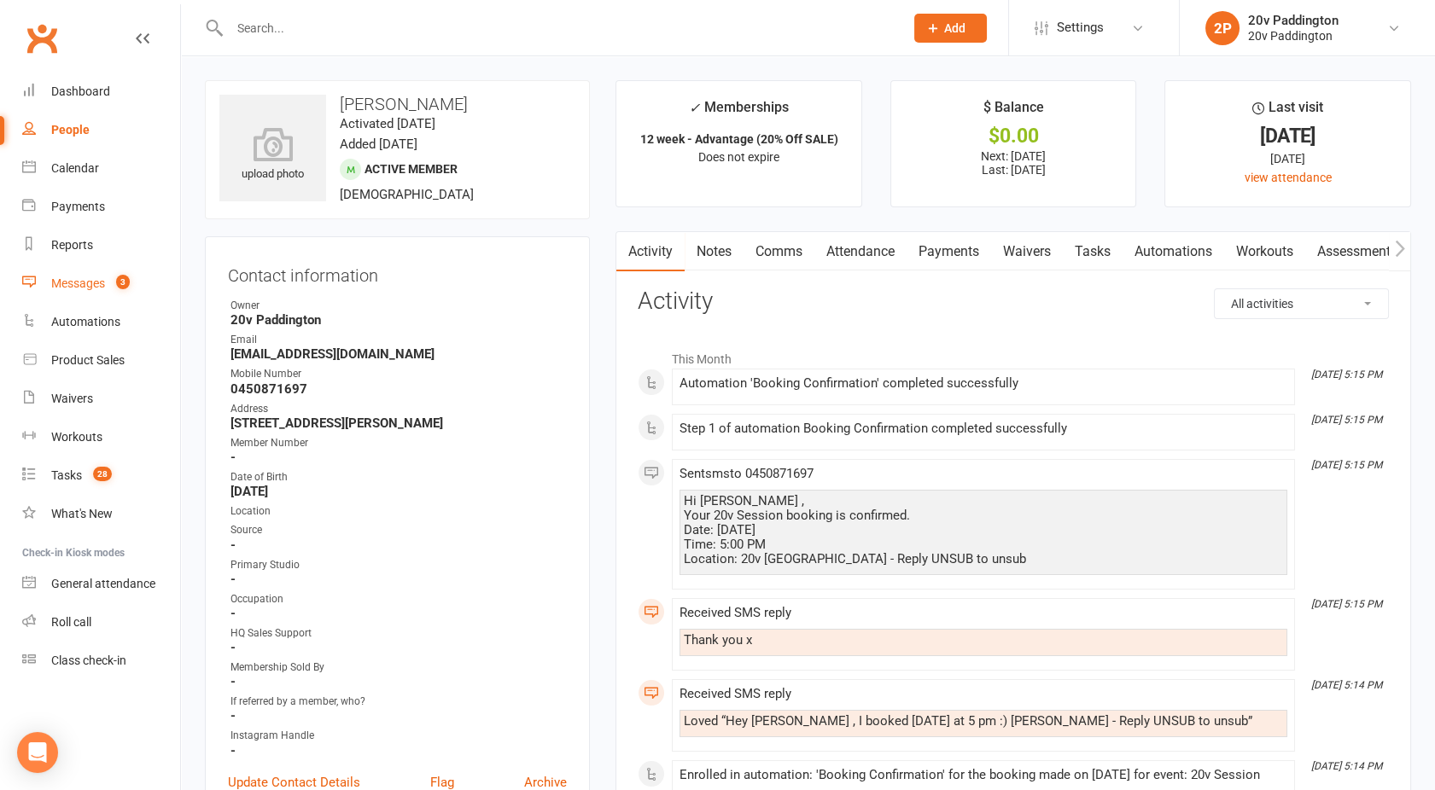
click at [128, 288] on span "3" at bounding box center [123, 282] width 14 height 15
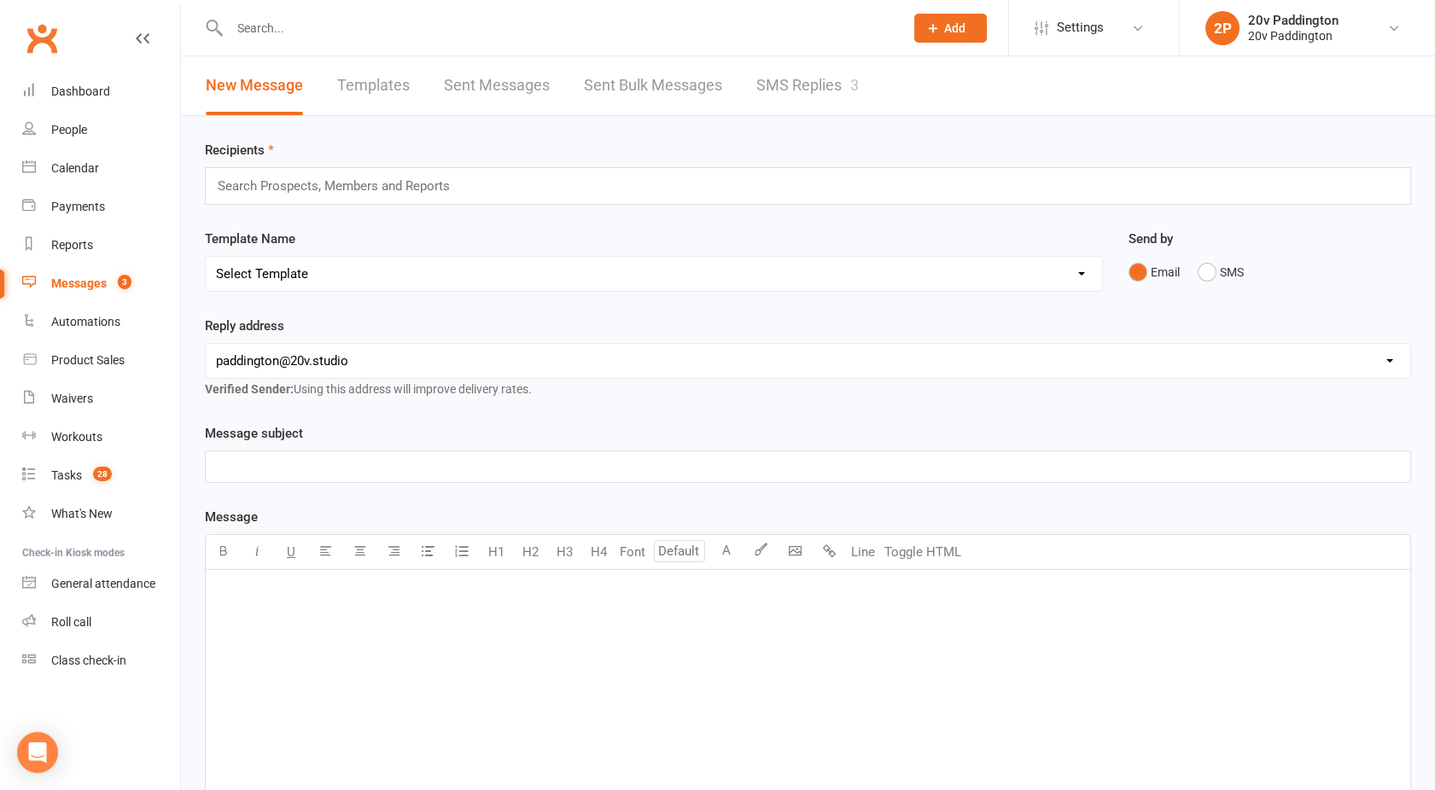
click at [807, 84] on link "SMS Replies 3" at bounding box center [807, 85] width 102 height 59
